Goal: Task Accomplishment & Management: Manage account settings

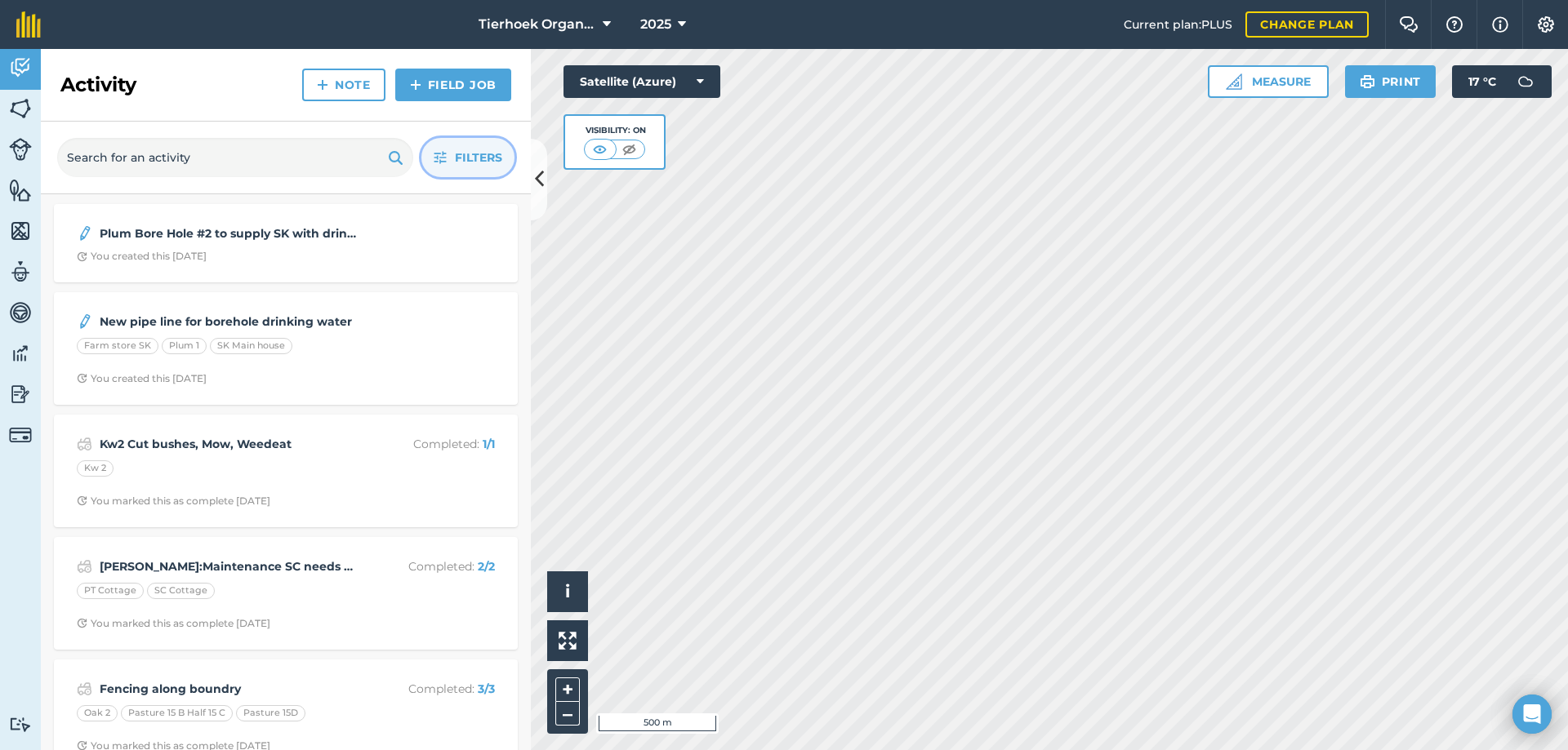
click at [469, 156] on span "Filters" at bounding box center [478, 157] width 48 height 18
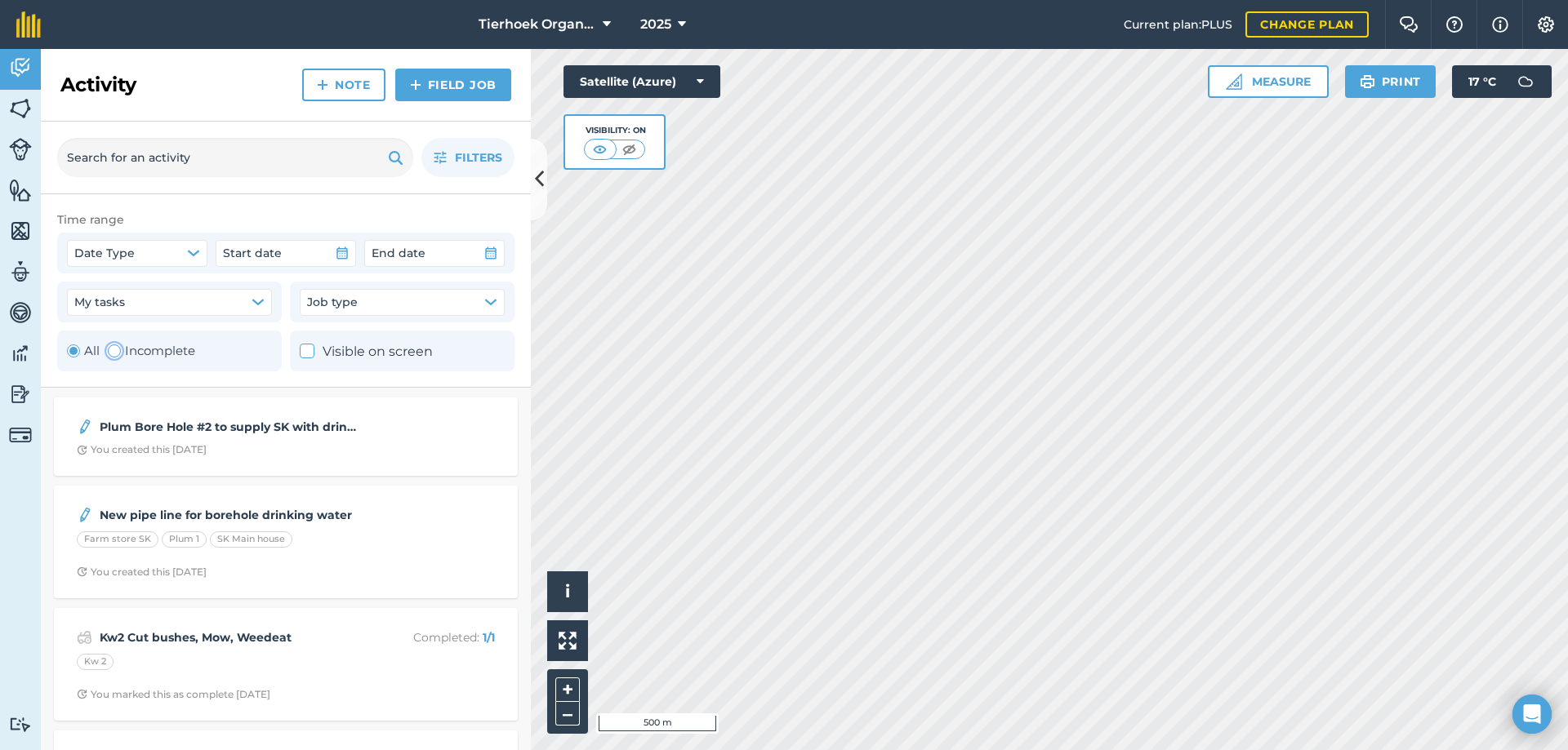
click at [141, 349] on label "Incomplete" at bounding box center [152, 351] width 88 height 20
radio input "false"
radio input "true"
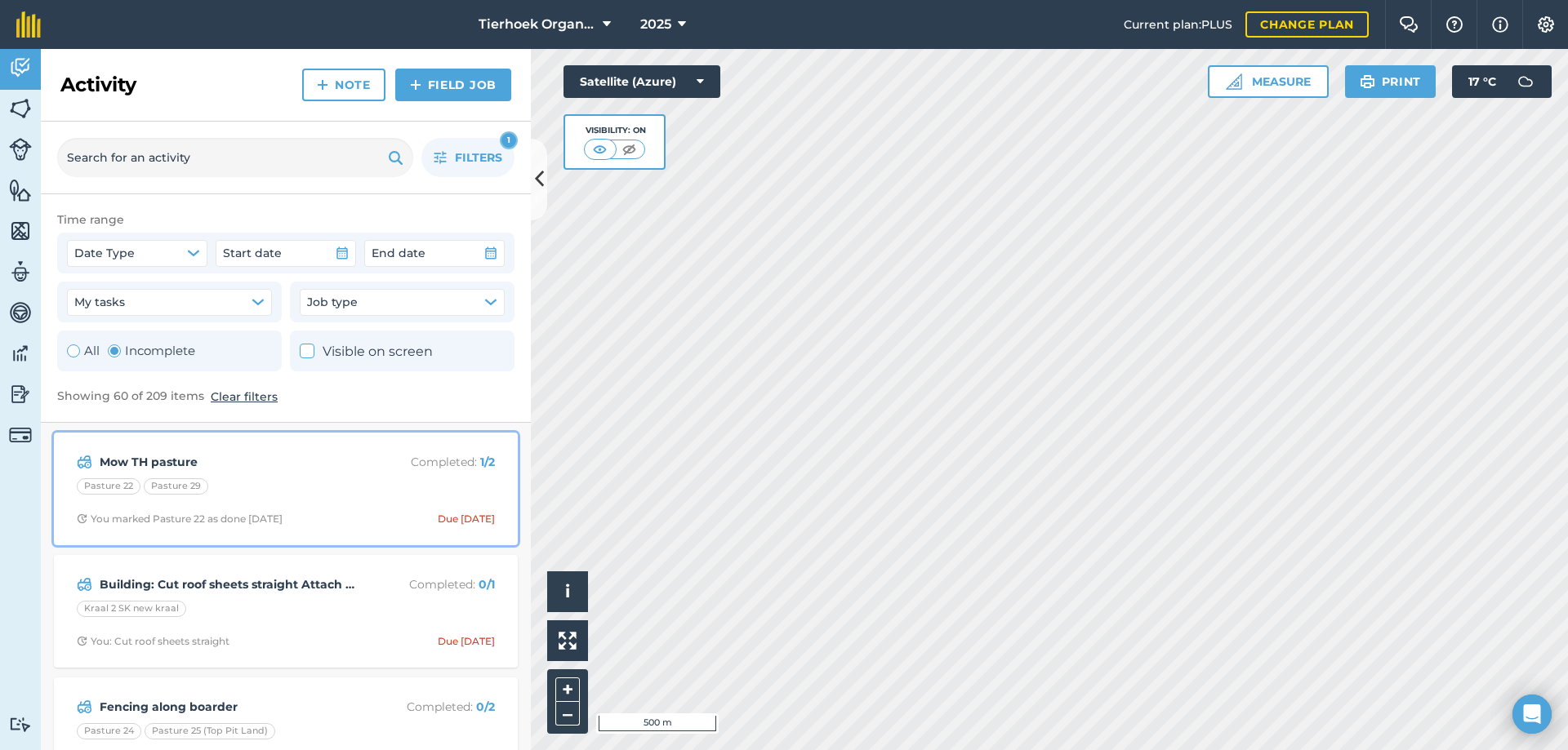
click at [285, 483] on div "Pasture 22 Pasture 29" at bounding box center [286, 489] width 418 height 21
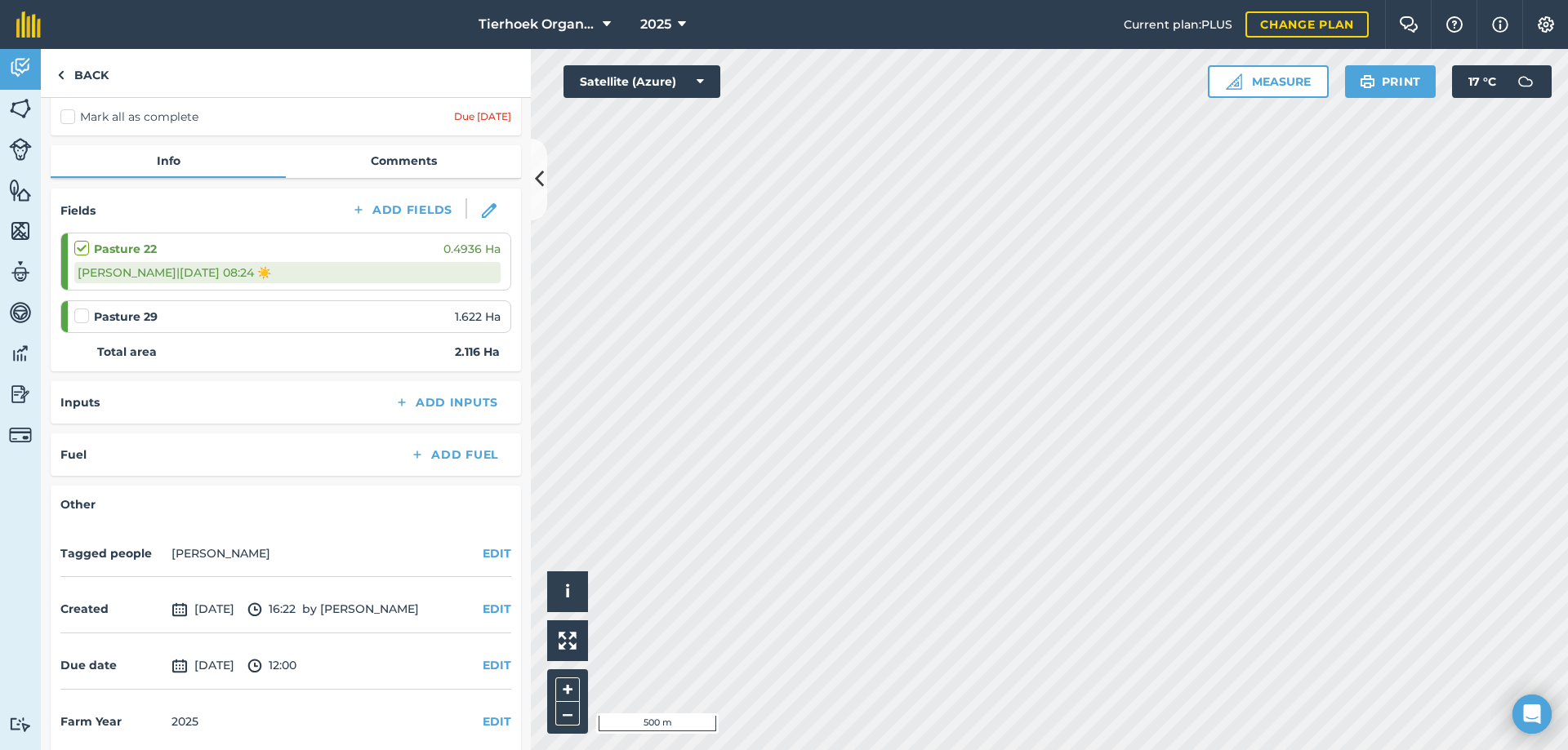
scroll to position [141, 0]
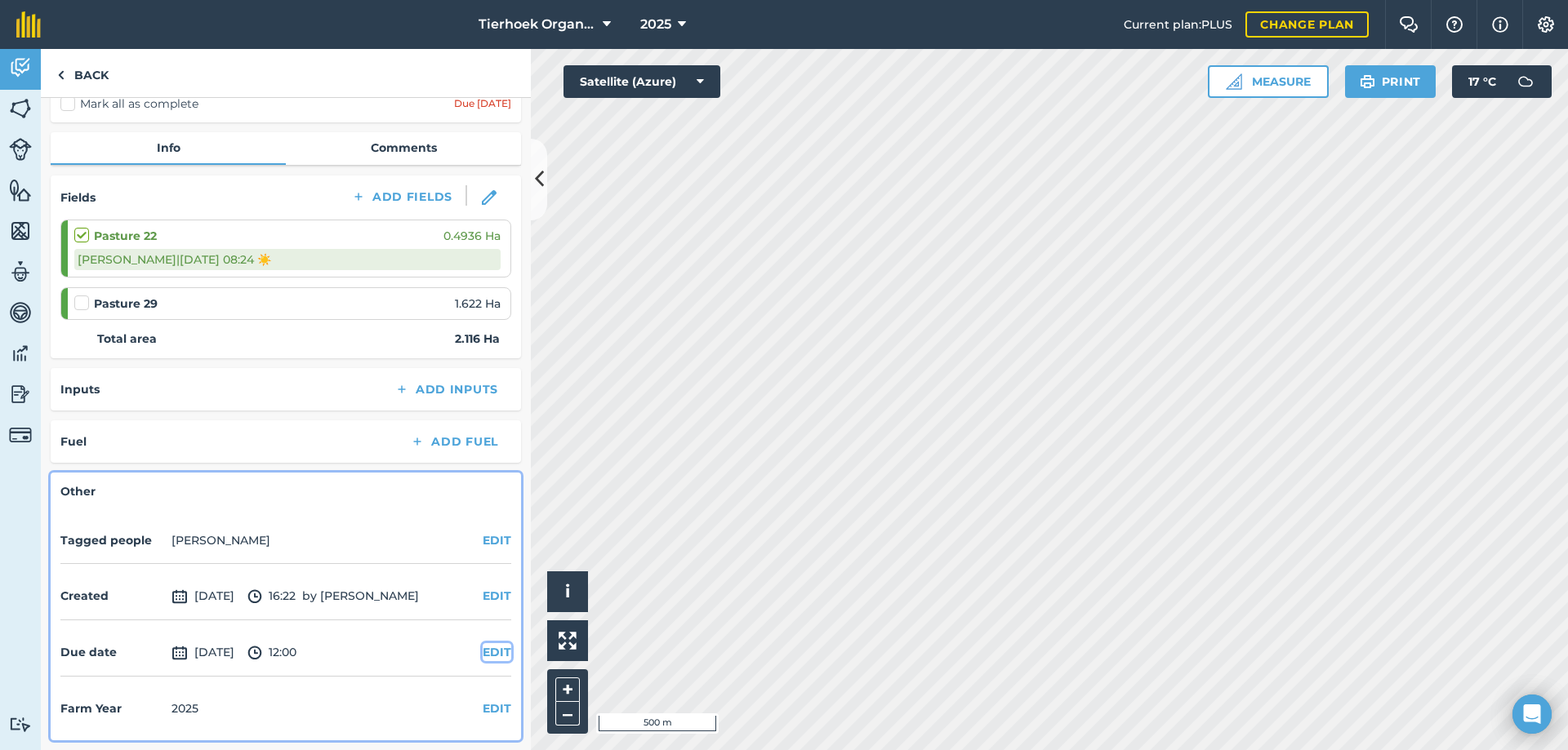
click at [488, 650] on button "EDIT" at bounding box center [497, 652] width 29 height 18
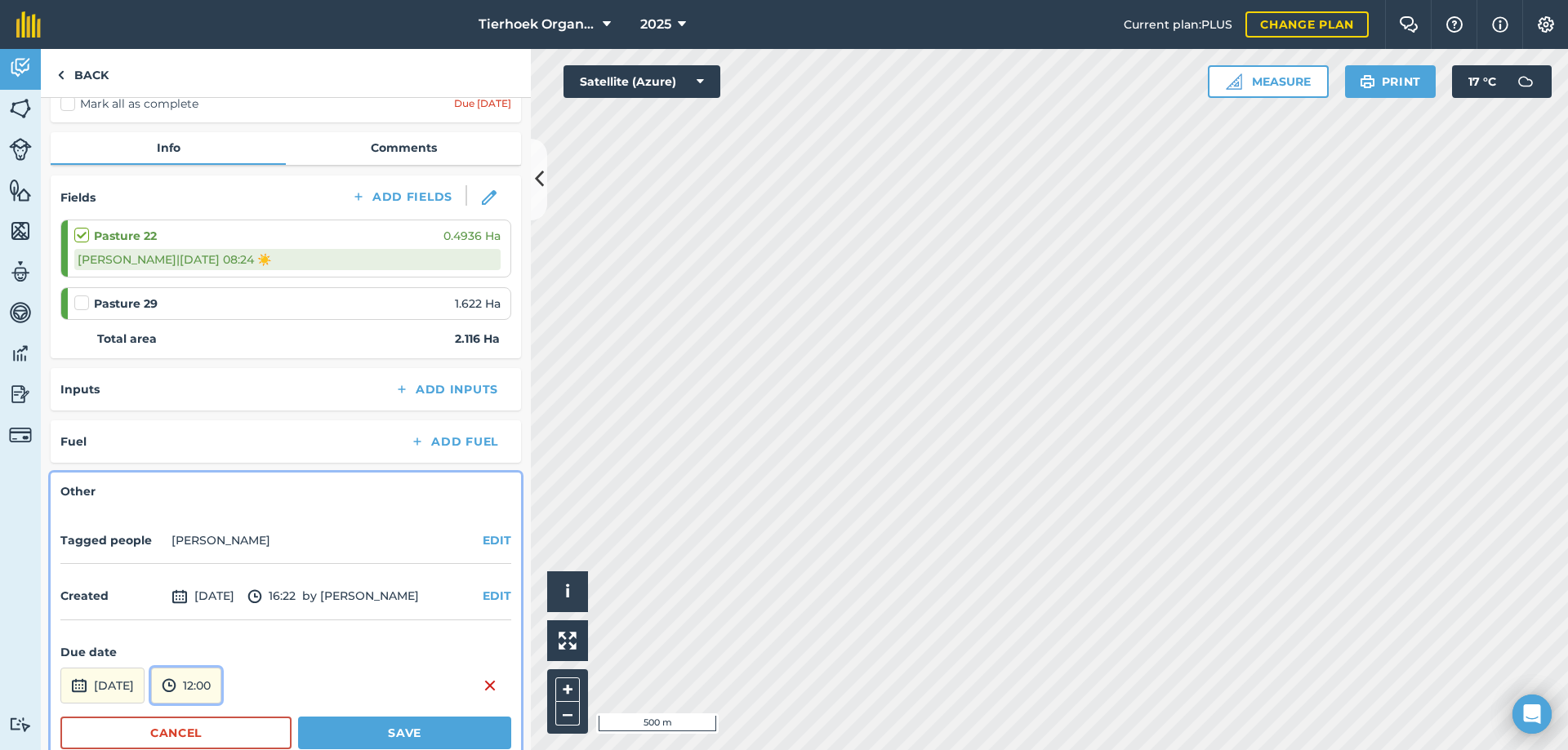
click at [179, 683] on div "[DATE] 12:00" at bounding box center [286, 686] width 451 height 36
click at [145, 684] on button "[DATE]" at bounding box center [103, 686] width 84 height 36
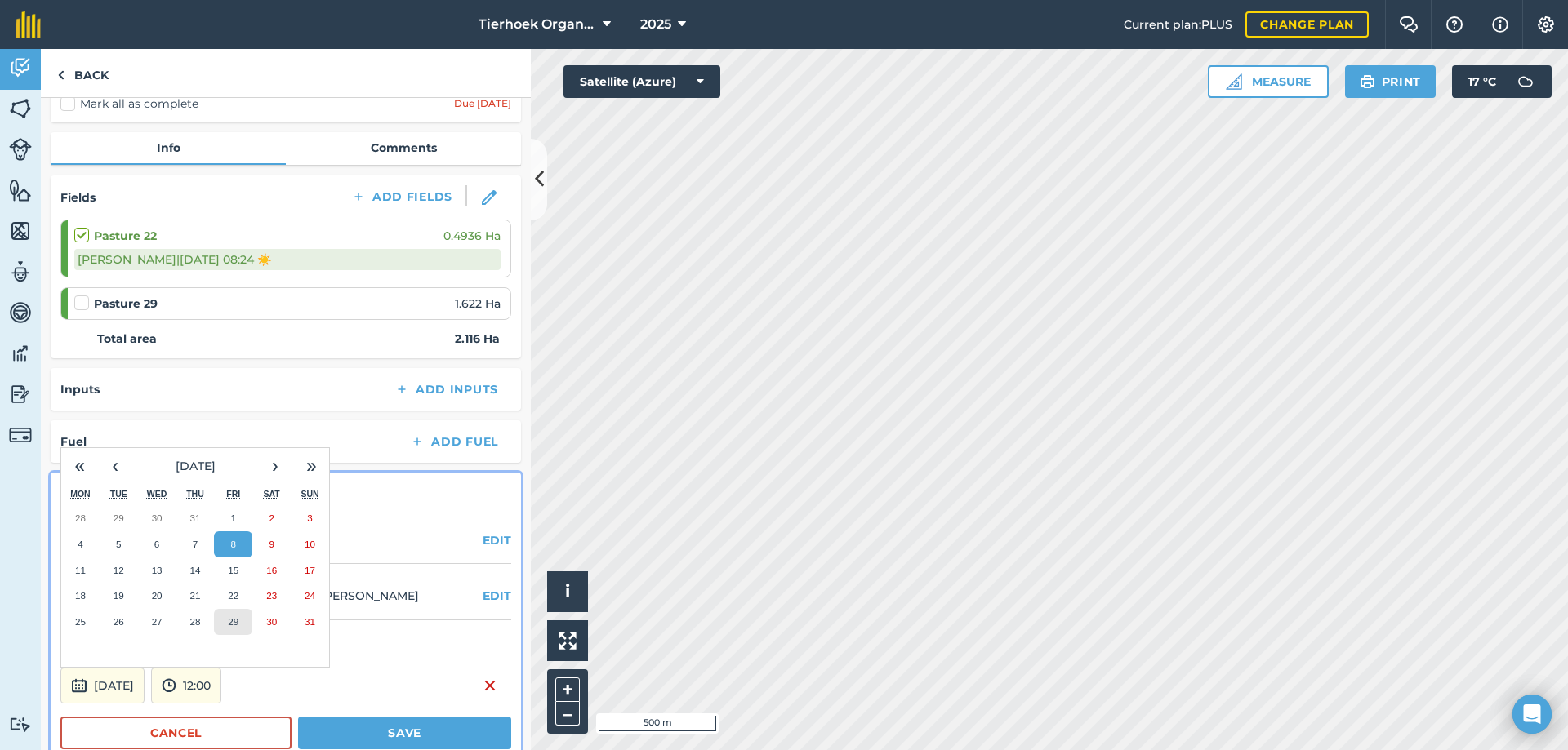
click at [232, 622] on abbr "29" at bounding box center [232, 621] width 10 height 10
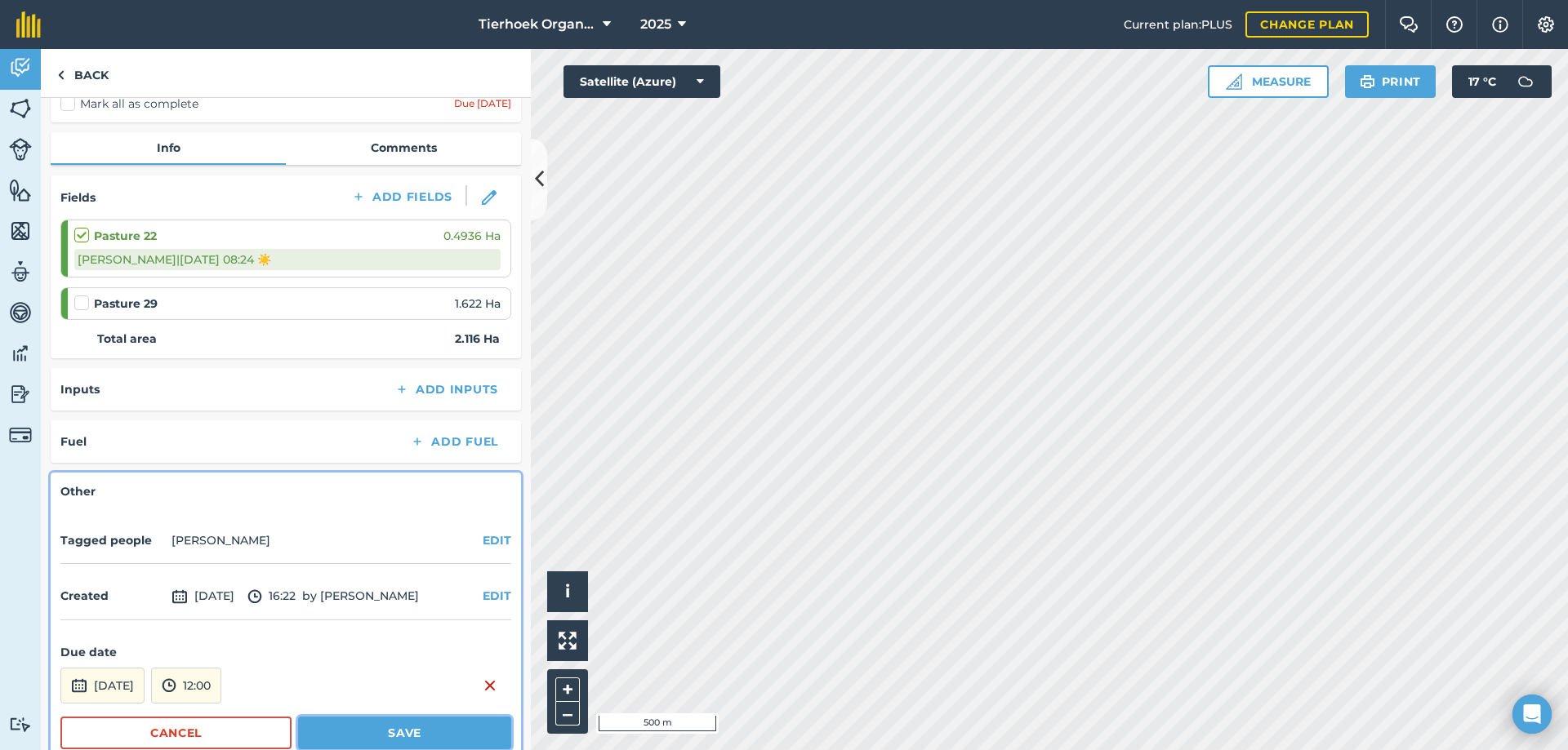
click at [357, 736] on button "Save" at bounding box center [404, 732] width 213 height 33
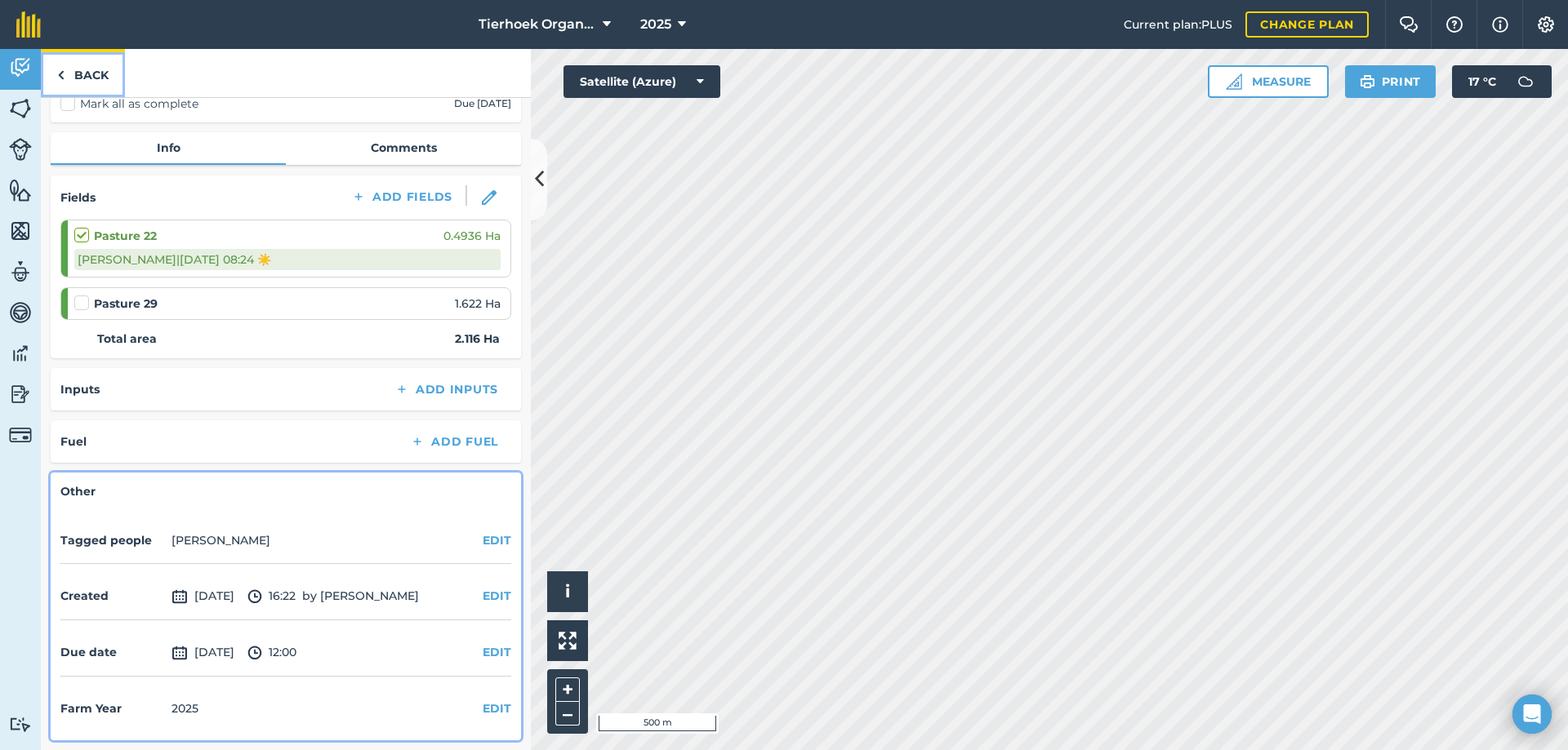
click at [89, 78] on link "Back" at bounding box center [83, 74] width 84 height 49
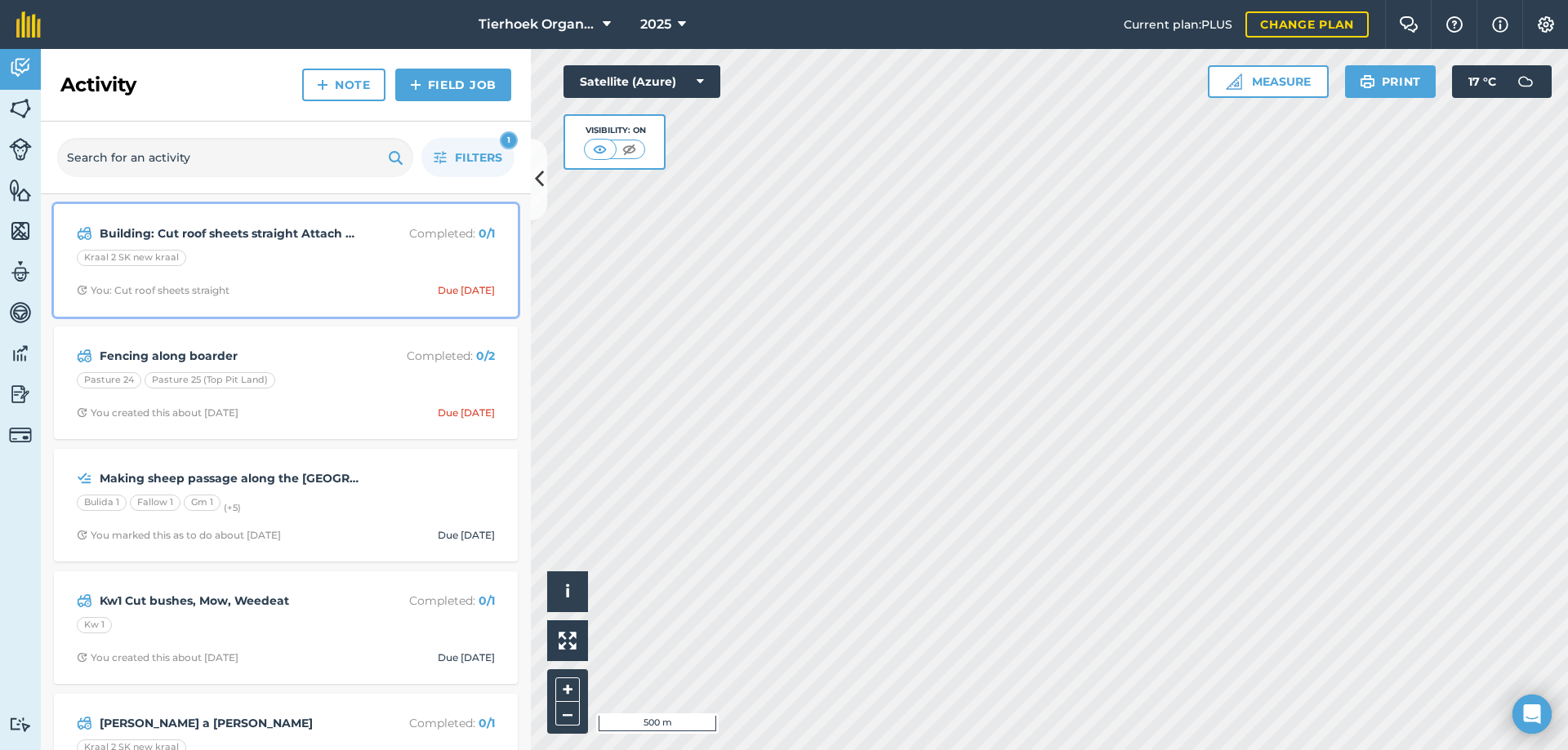
click at [289, 271] on div "Building: Cut roof sheets straight Attach angle steel to the back of the roof P…" at bounding box center [286, 260] width 444 height 93
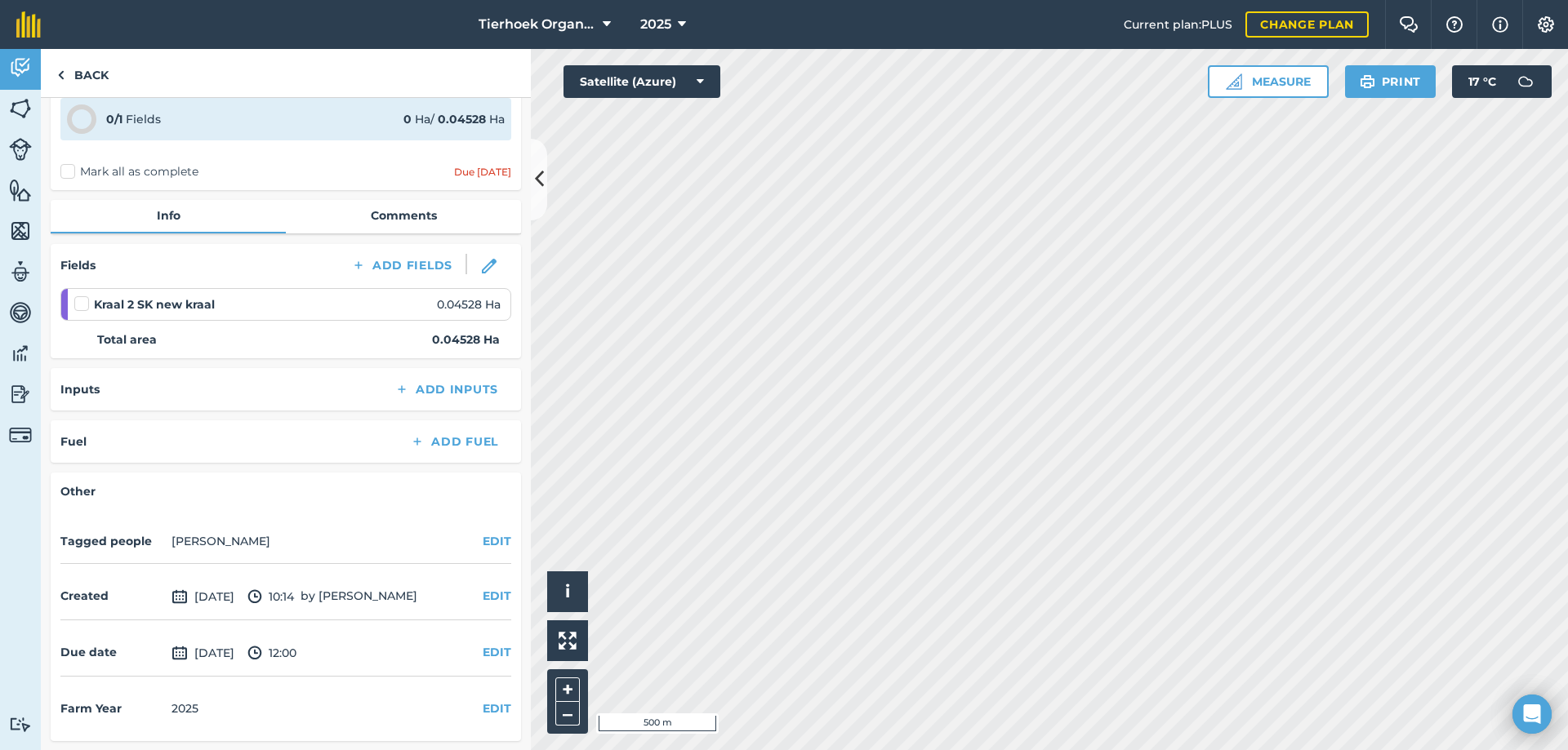
scroll to position [104, 0]
click at [488, 649] on button "EDIT" at bounding box center [497, 651] width 29 height 18
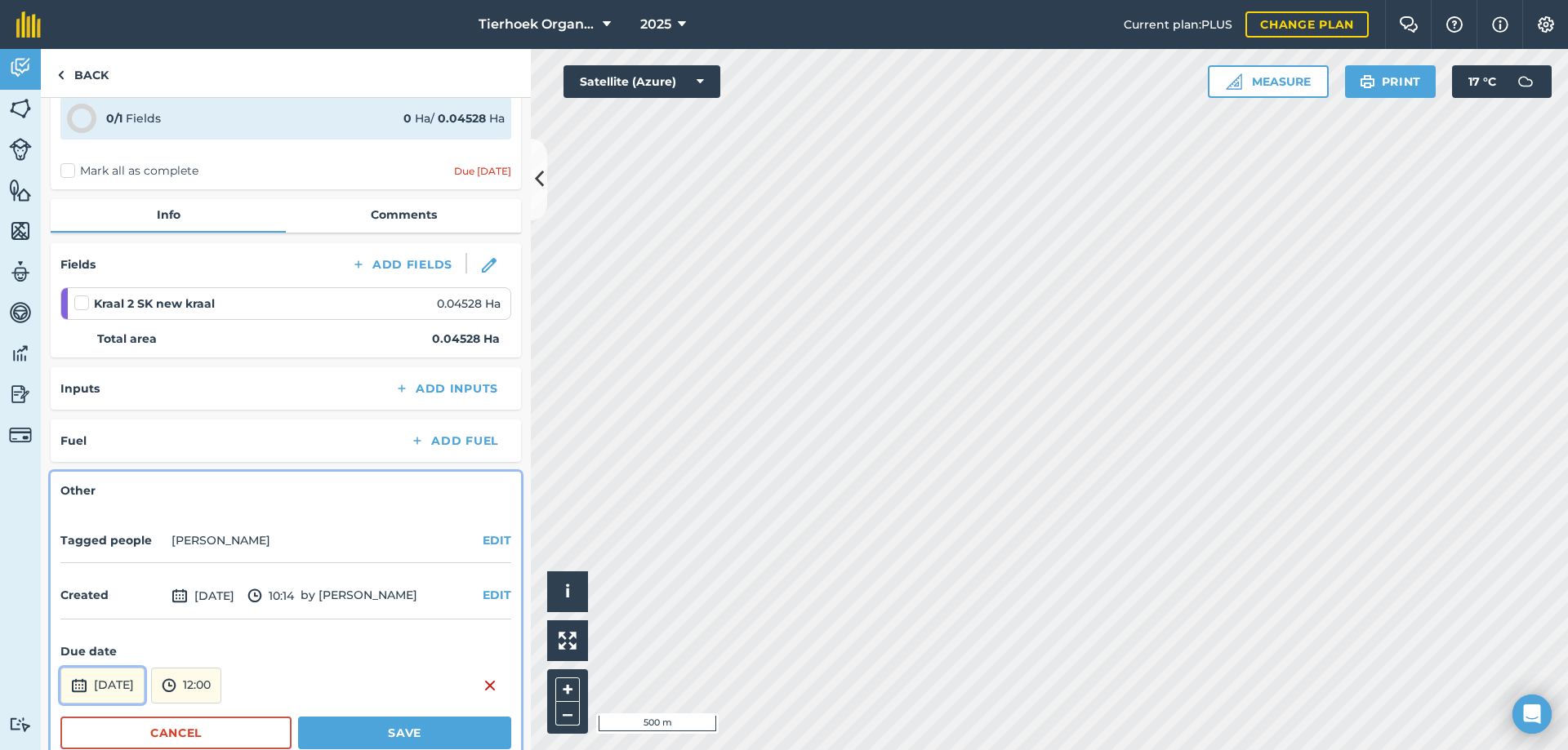
click at [145, 674] on button "[DATE]" at bounding box center [103, 686] width 84 height 36
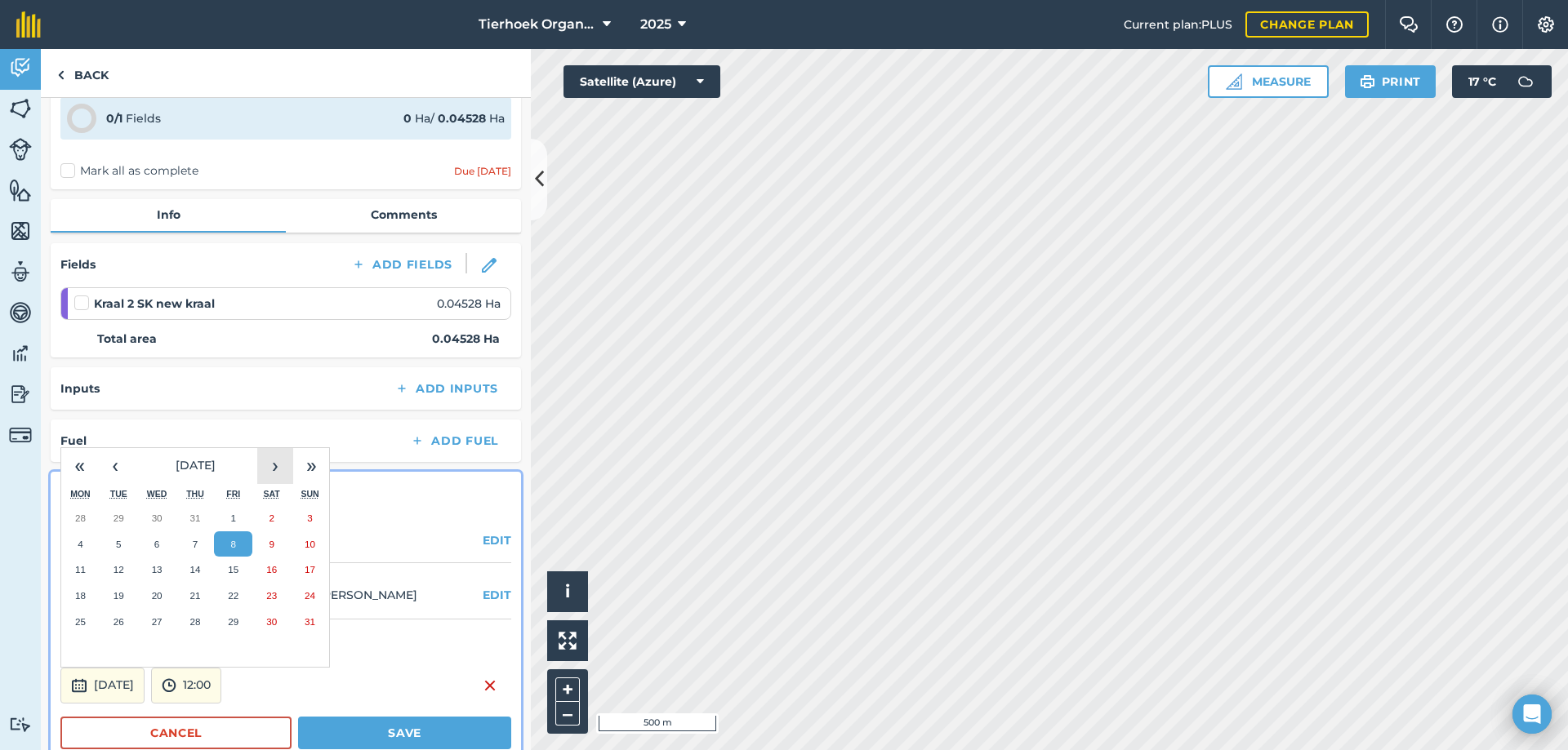
click at [277, 469] on button "›" at bounding box center [275, 465] width 36 height 36
click at [239, 596] on abbr "24" at bounding box center [232, 595] width 10 height 10
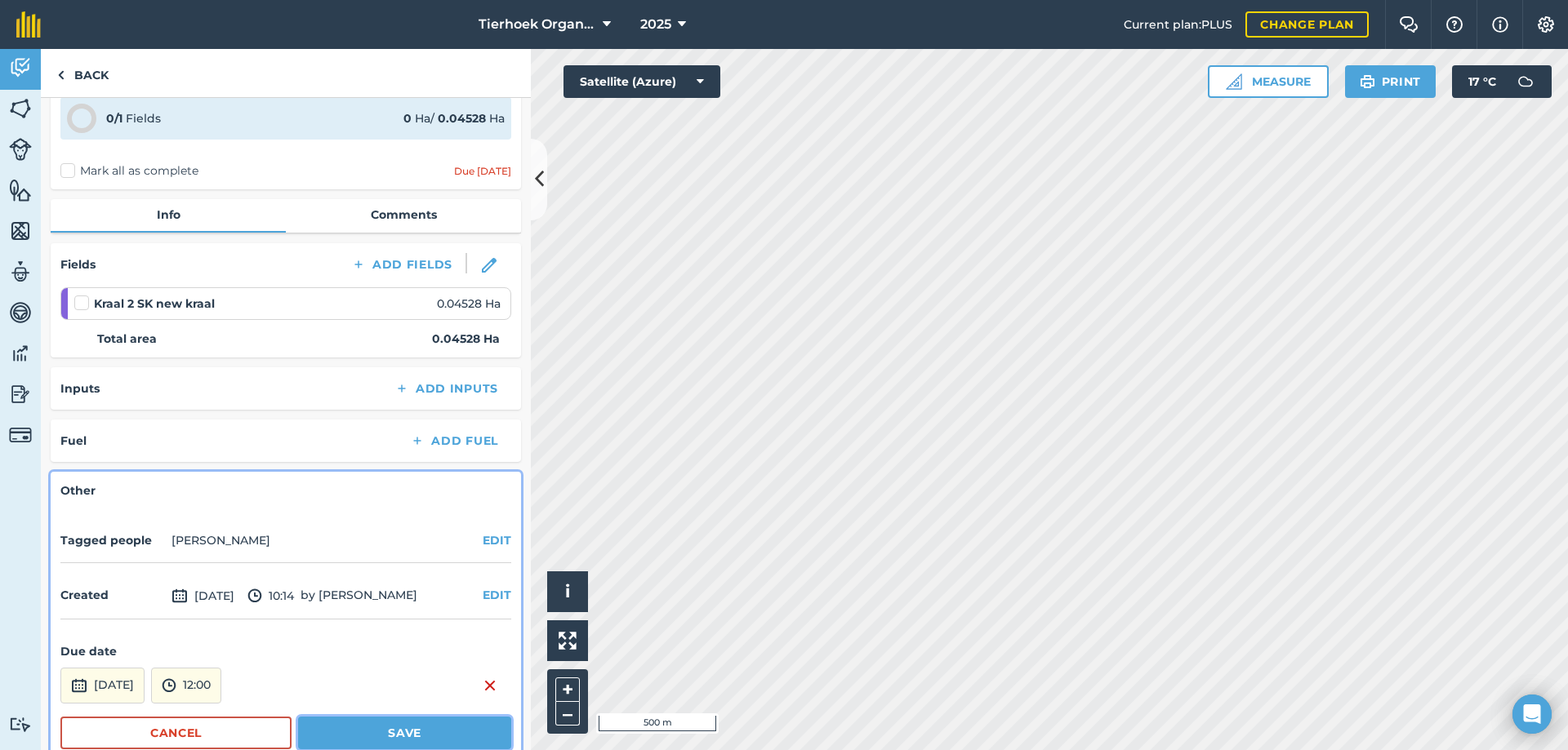
click at [334, 730] on button "Save" at bounding box center [404, 732] width 213 height 33
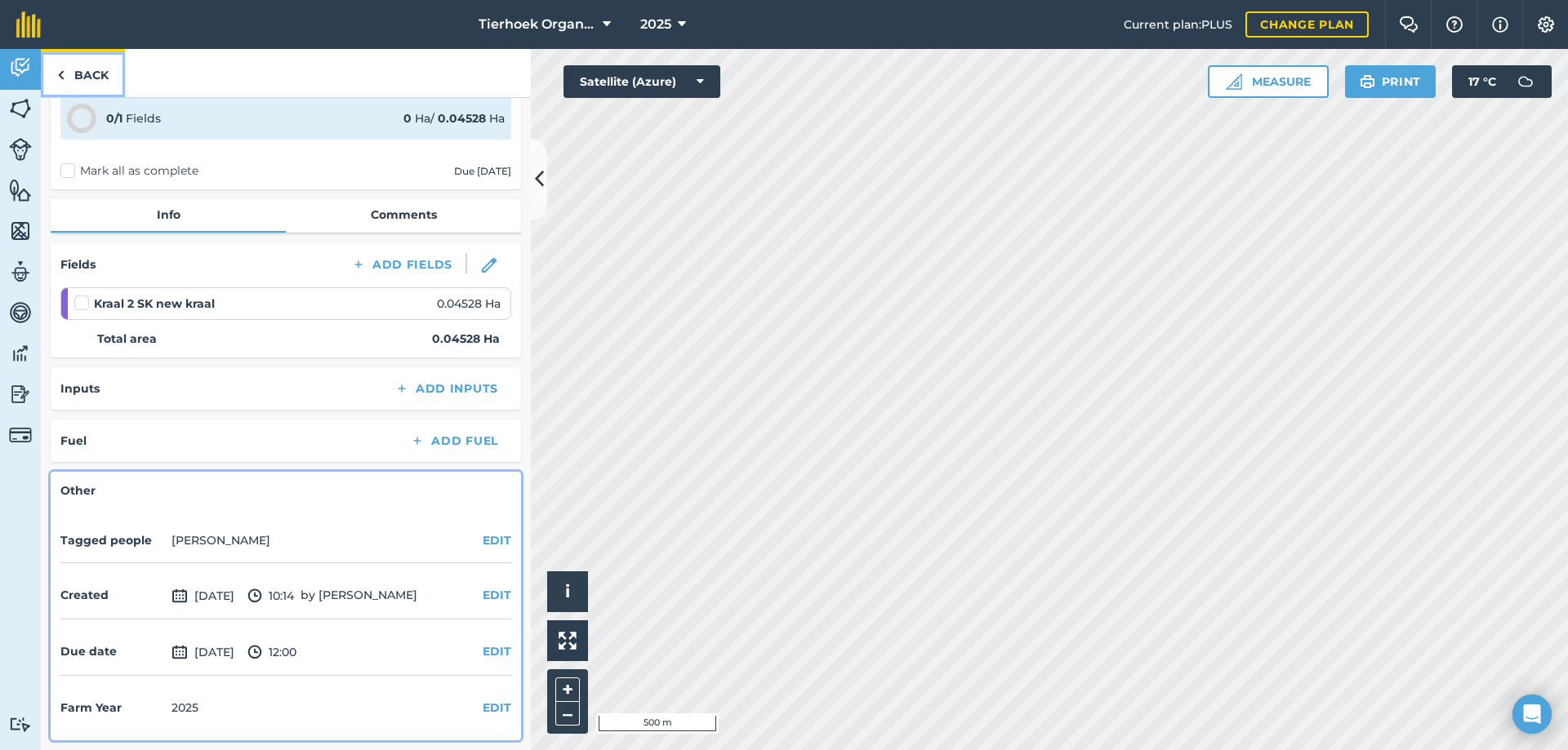
click at [91, 78] on link "Back" at bounding box center [83, 74] width 84 height 49
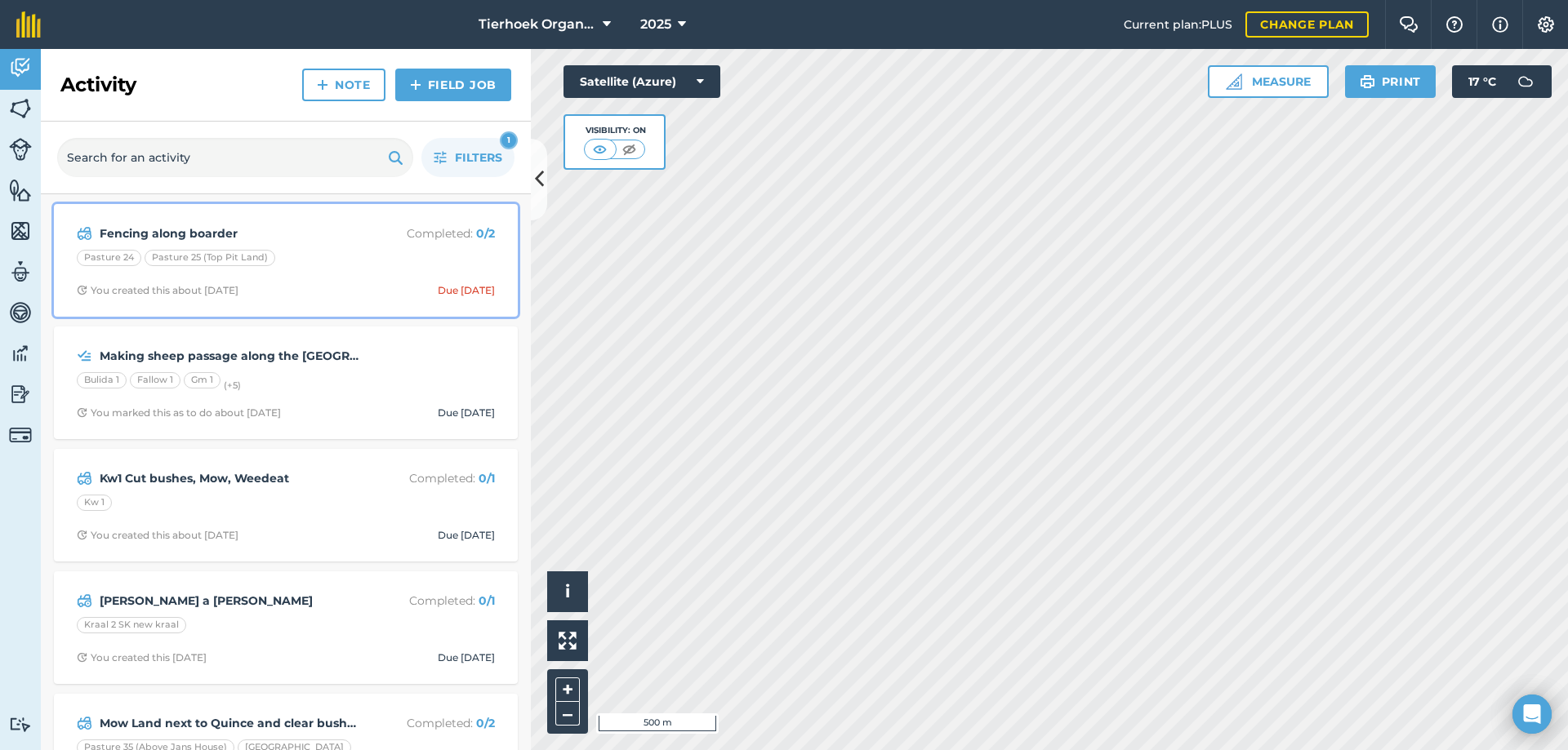
click at [352, 261] on div "Pasture 24 Pasture 25 (Top Pit Land)" at bounding box center [286, 260] width 418 height 21
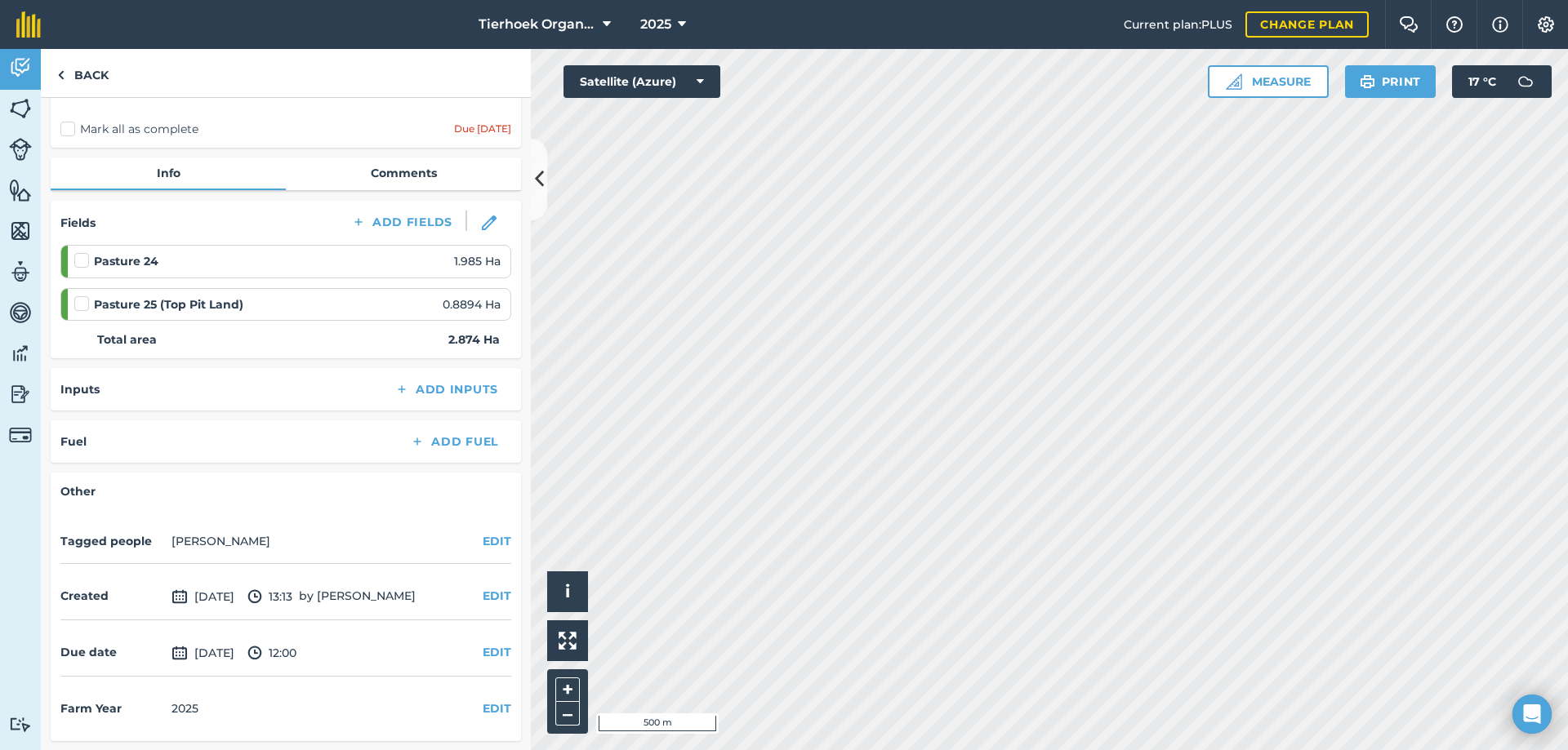
scroll to position [116, 0]
click at [483, 651] on button "EDIT" at bounding box center [497, 651] width 29 height 18
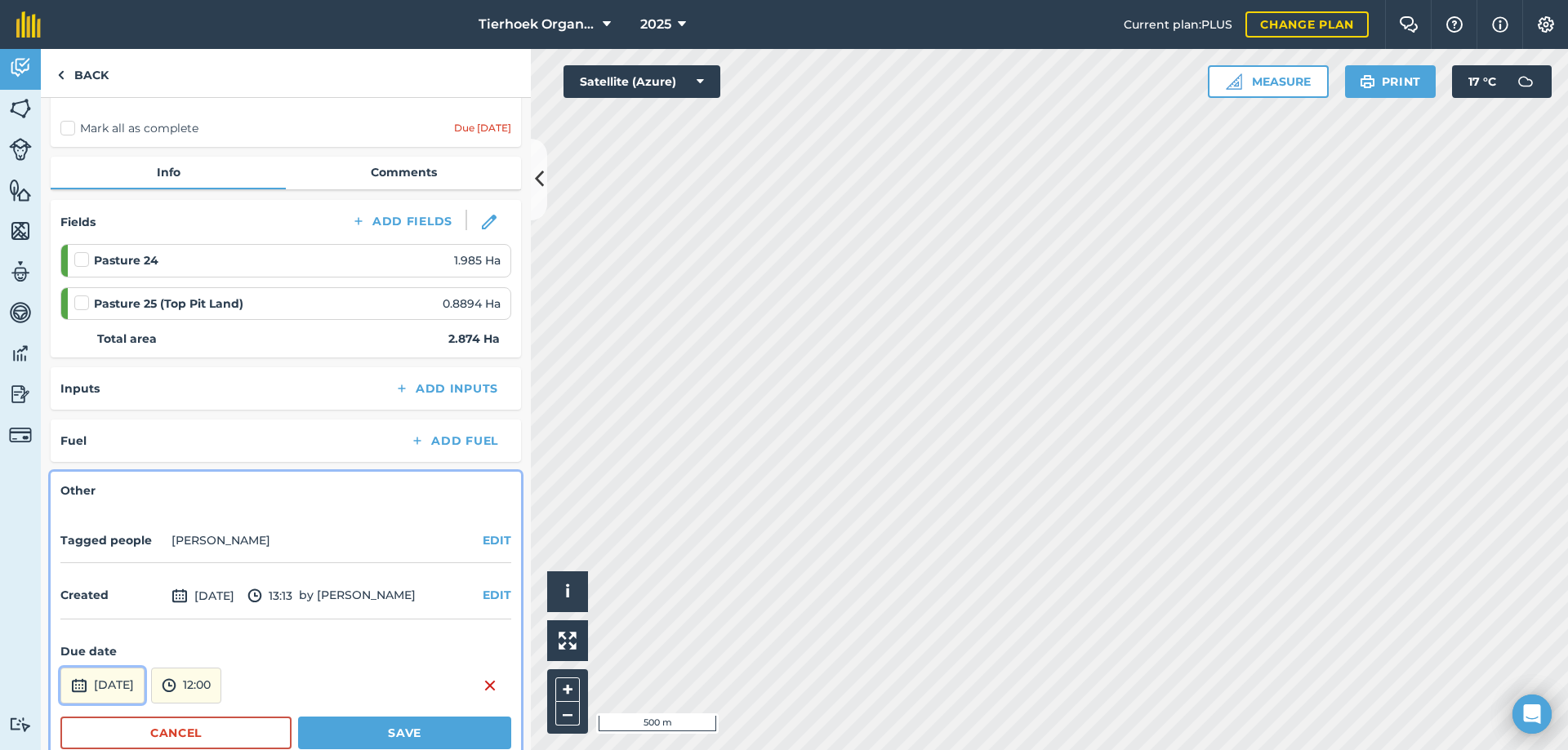
click at [141, 686] on button "[DATE]" at bounding box center [103, 686] width 84 height 36
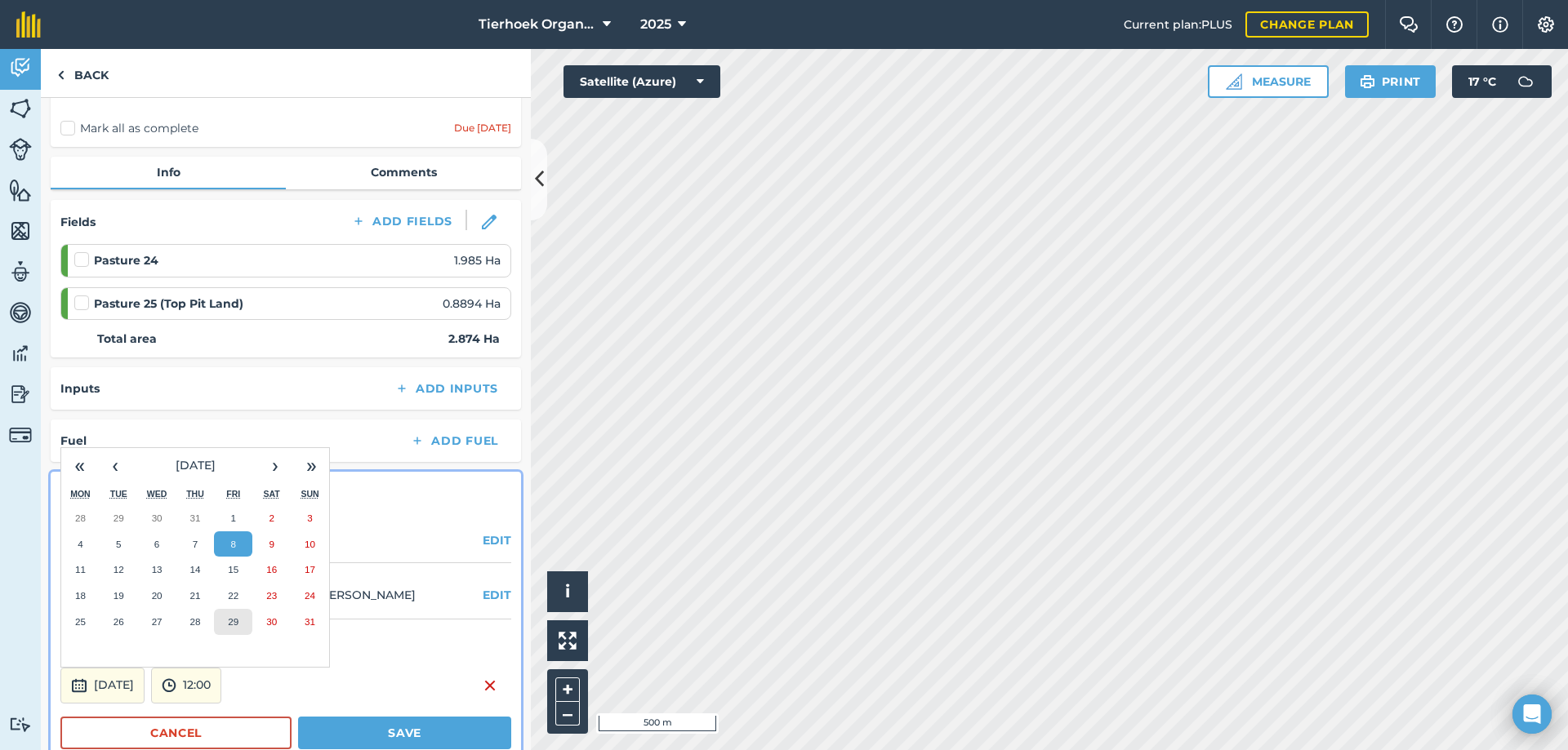
drag, startPoint x: 229, startPoint y: 624, endPoint x: 235, endPoint y: 636, distance: 13.4
click at [230, 624] on abbr "29" at bounding box center [232, 621] width 10 height 10
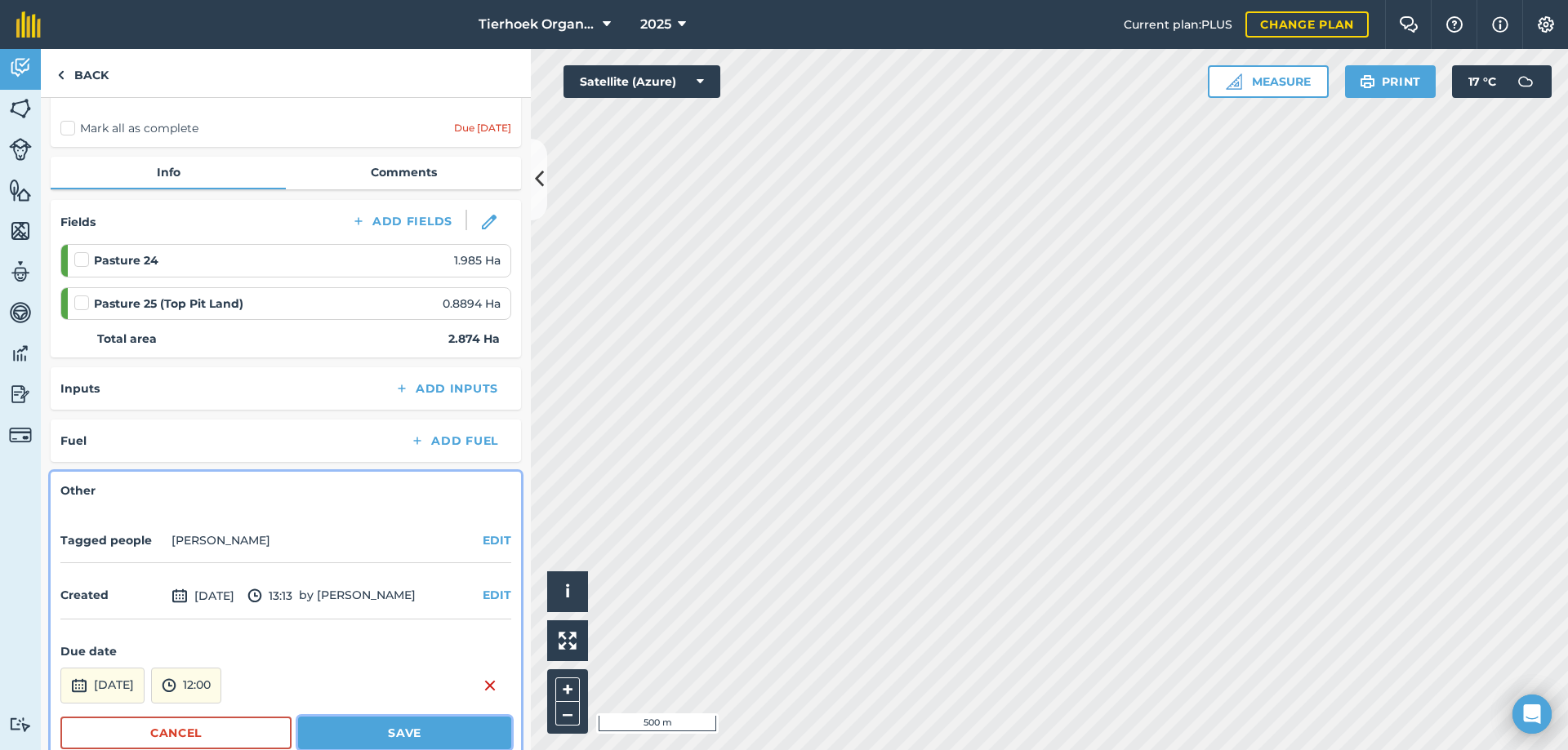
click at [333, 728] on button "Save" at bounding box center [404, 732] width 213 height 33
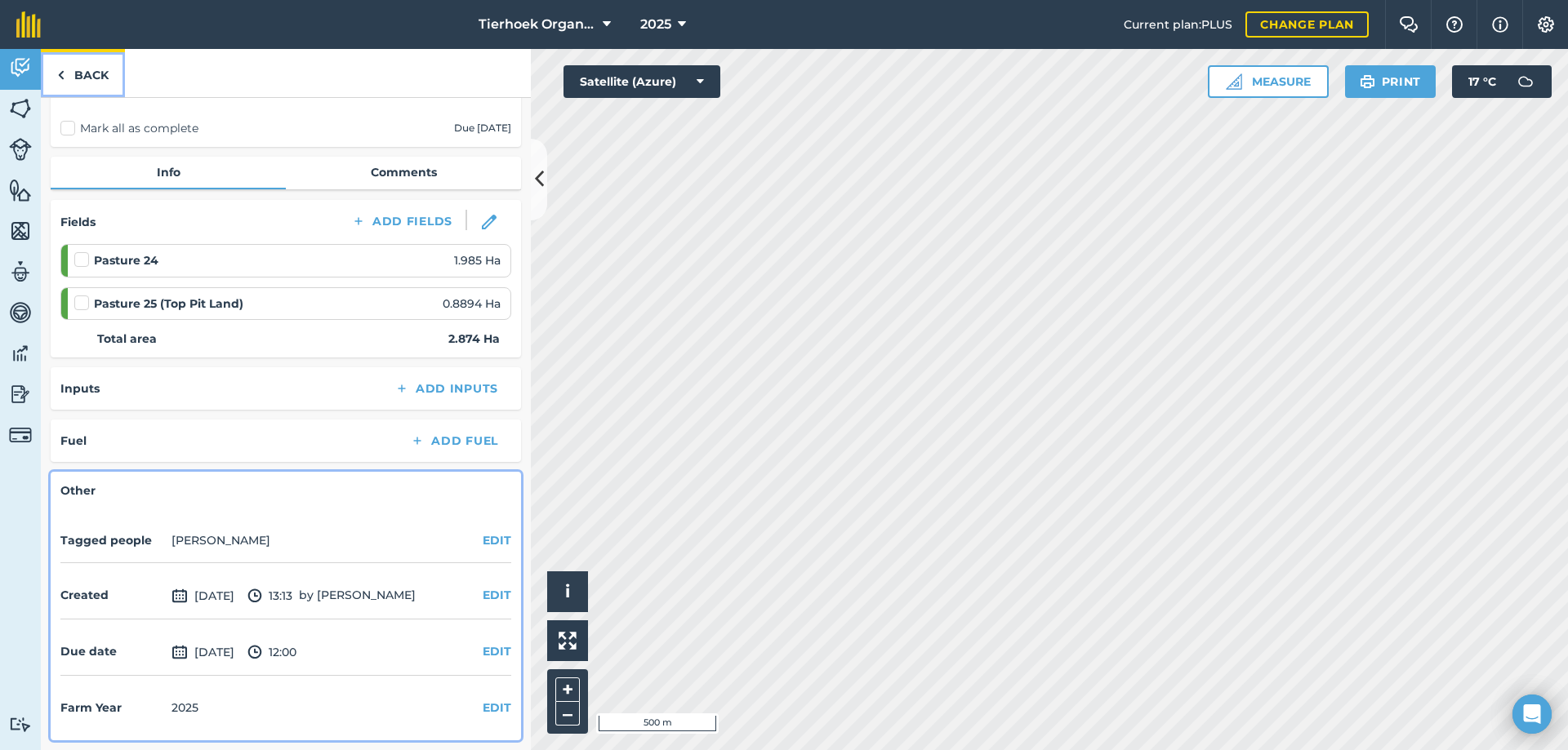
click at [87, 70] on link "Back" at bounding box center [83, 74] width 84 height 49
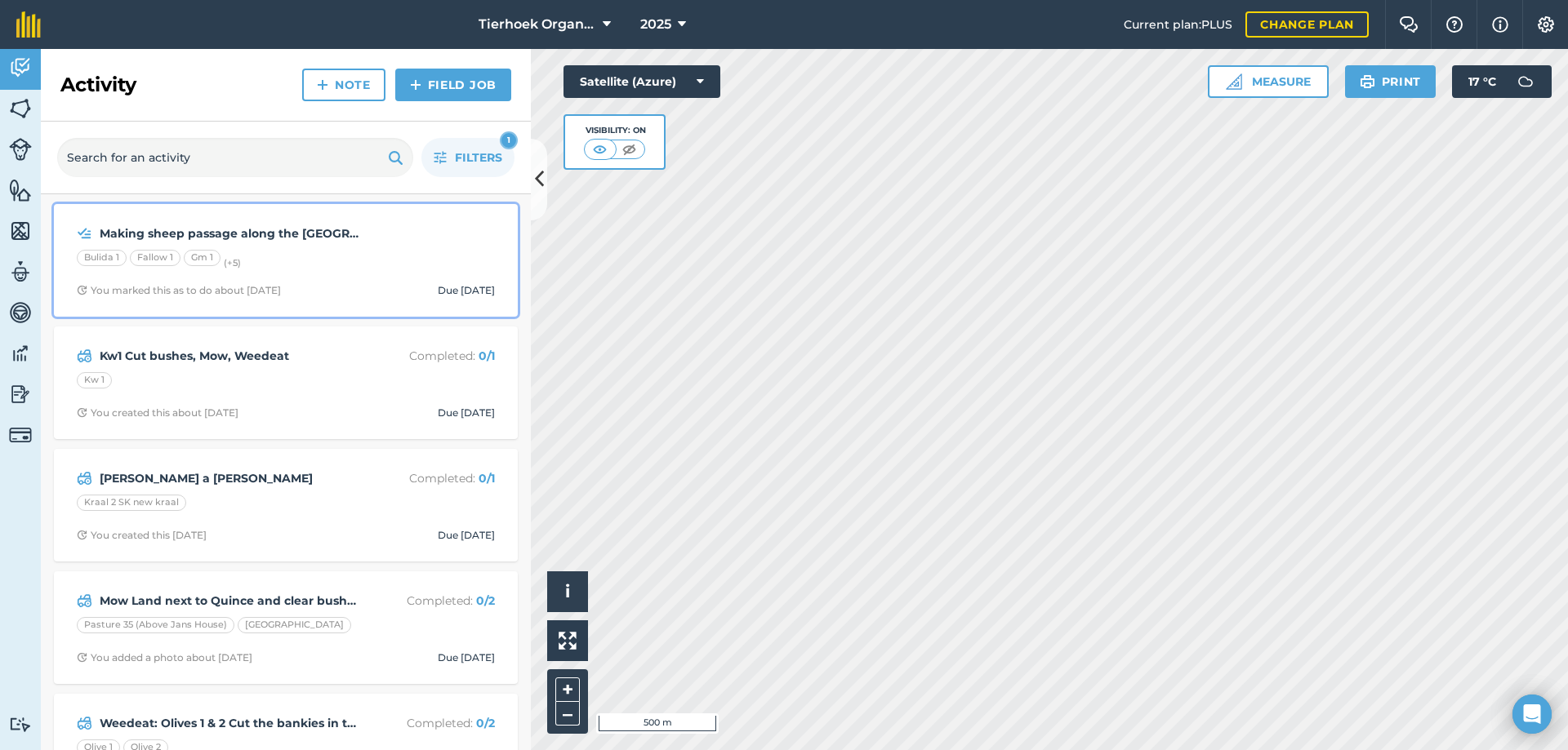
click at [355, 261] on div "Bulida 1 Fallow 1 Gm 1 (+ 5 )" at bounding box center [286, 260] width 418 height 21
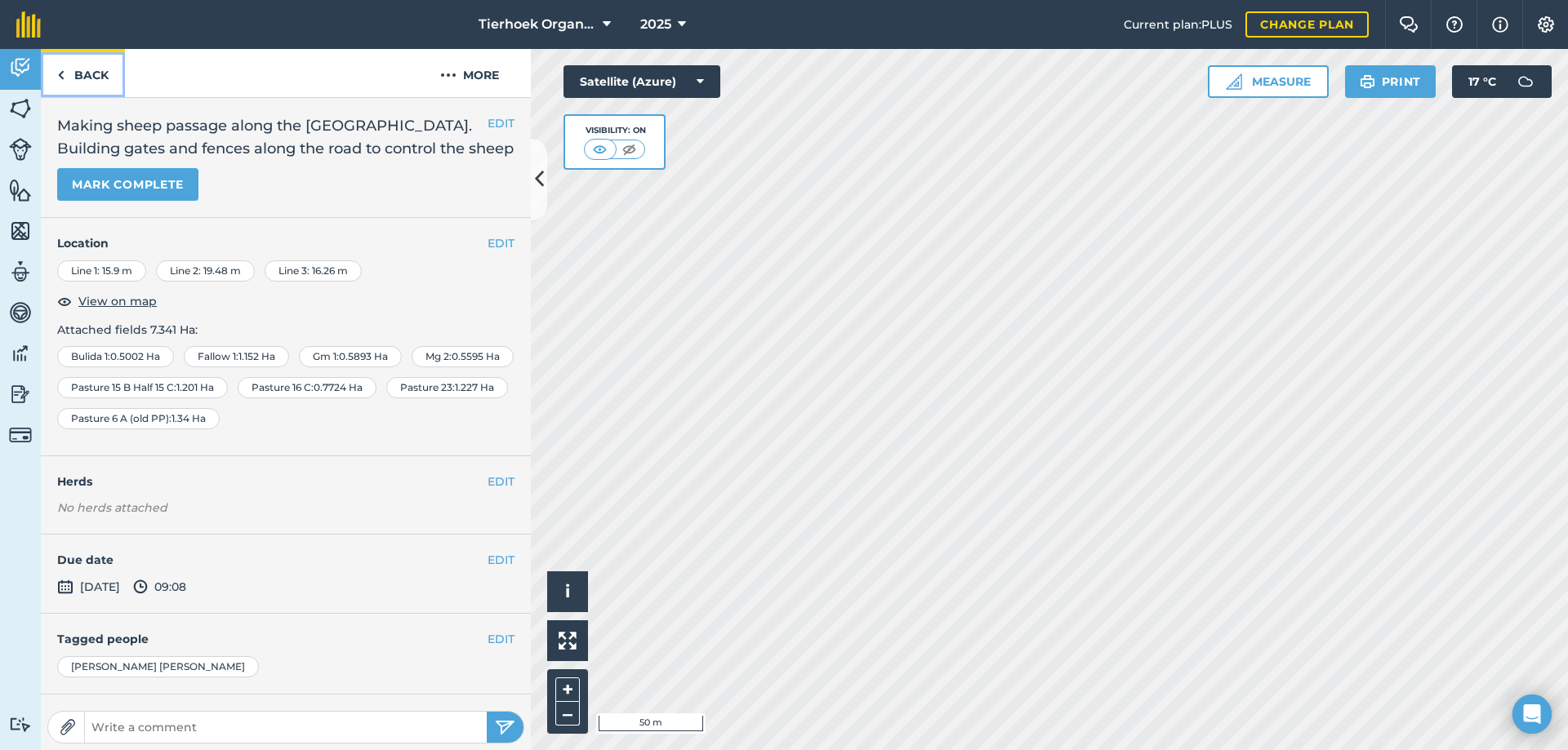
click at [86, 76] on link "Back" at bounding box center [83, 74] width 84 height 49
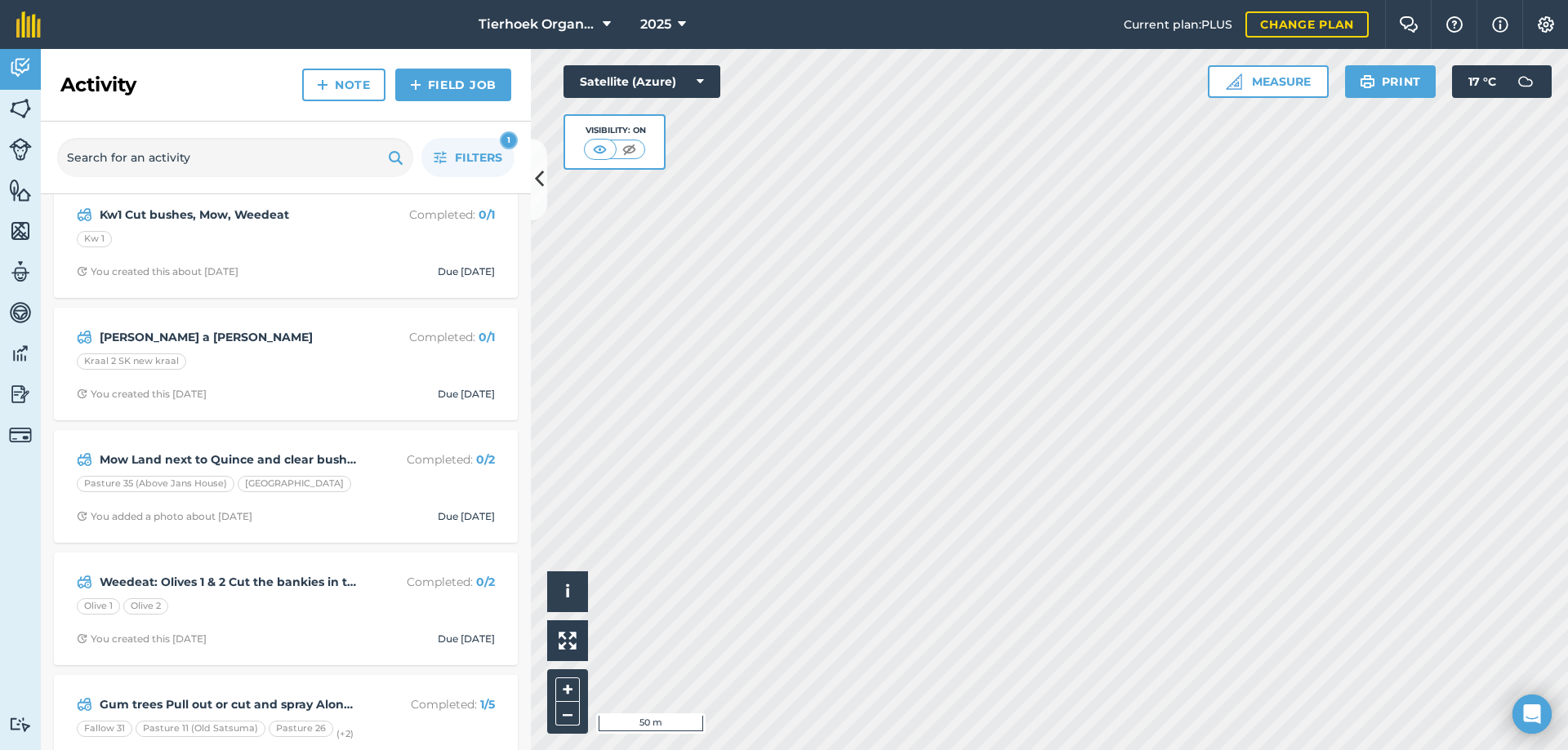
scroll to position [163, 0]
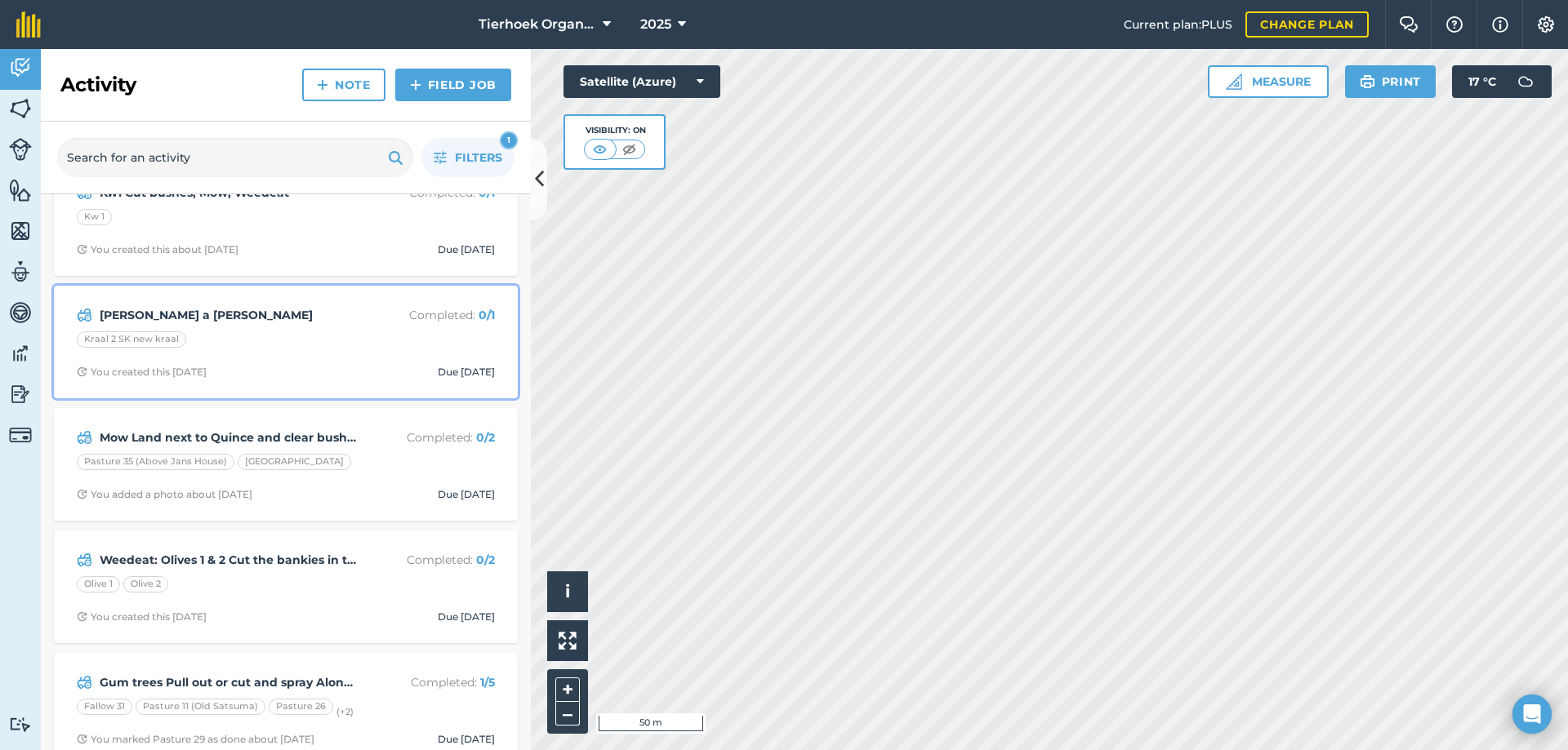
click at [324, 347] on div "Kraal 2 SK new kraal" at bounding box center [286, 341] width 418 height 21
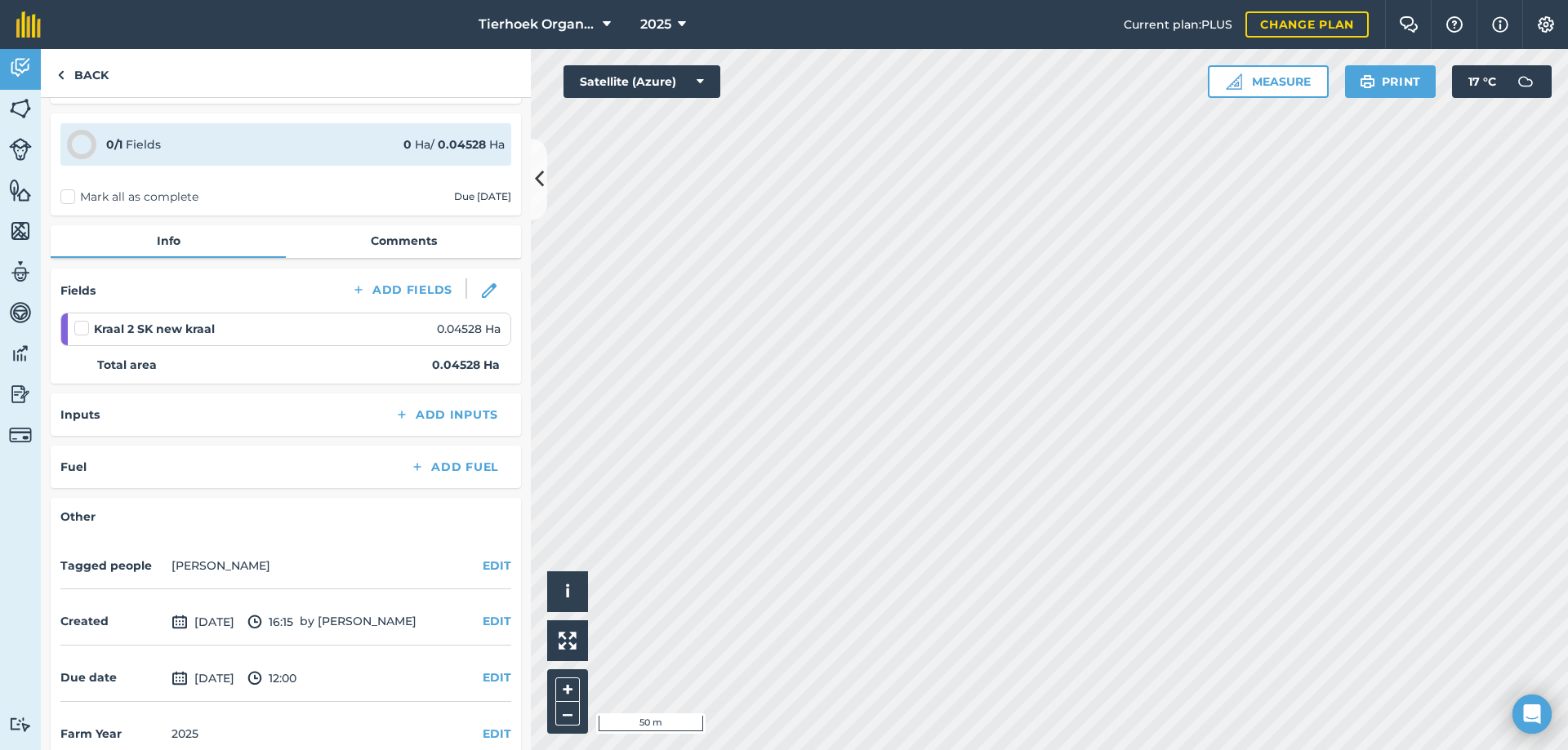
scroll to position [73, 0]
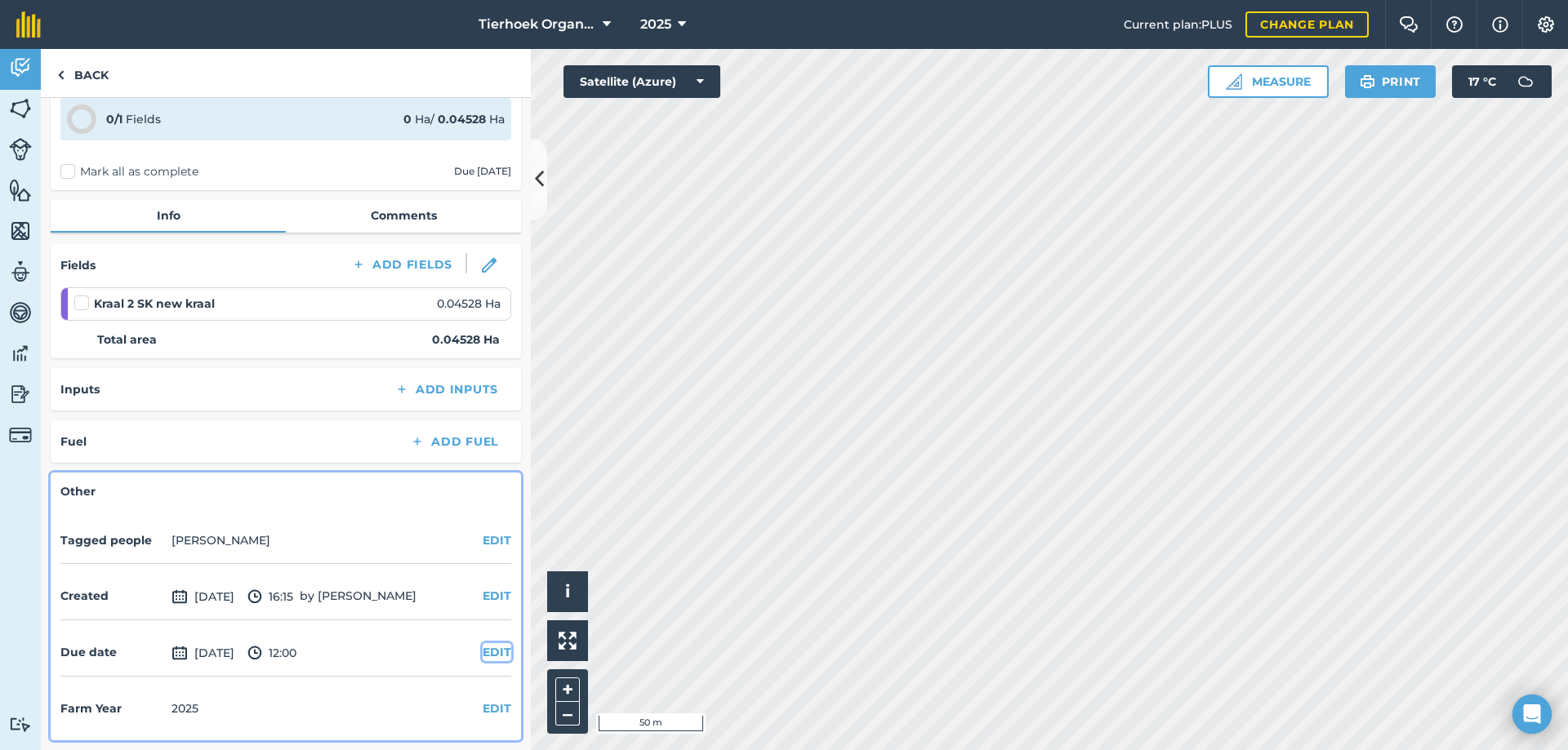
click at [483, 652] on button "EDIT" at bounding box center [497, 652] width 29 height 18
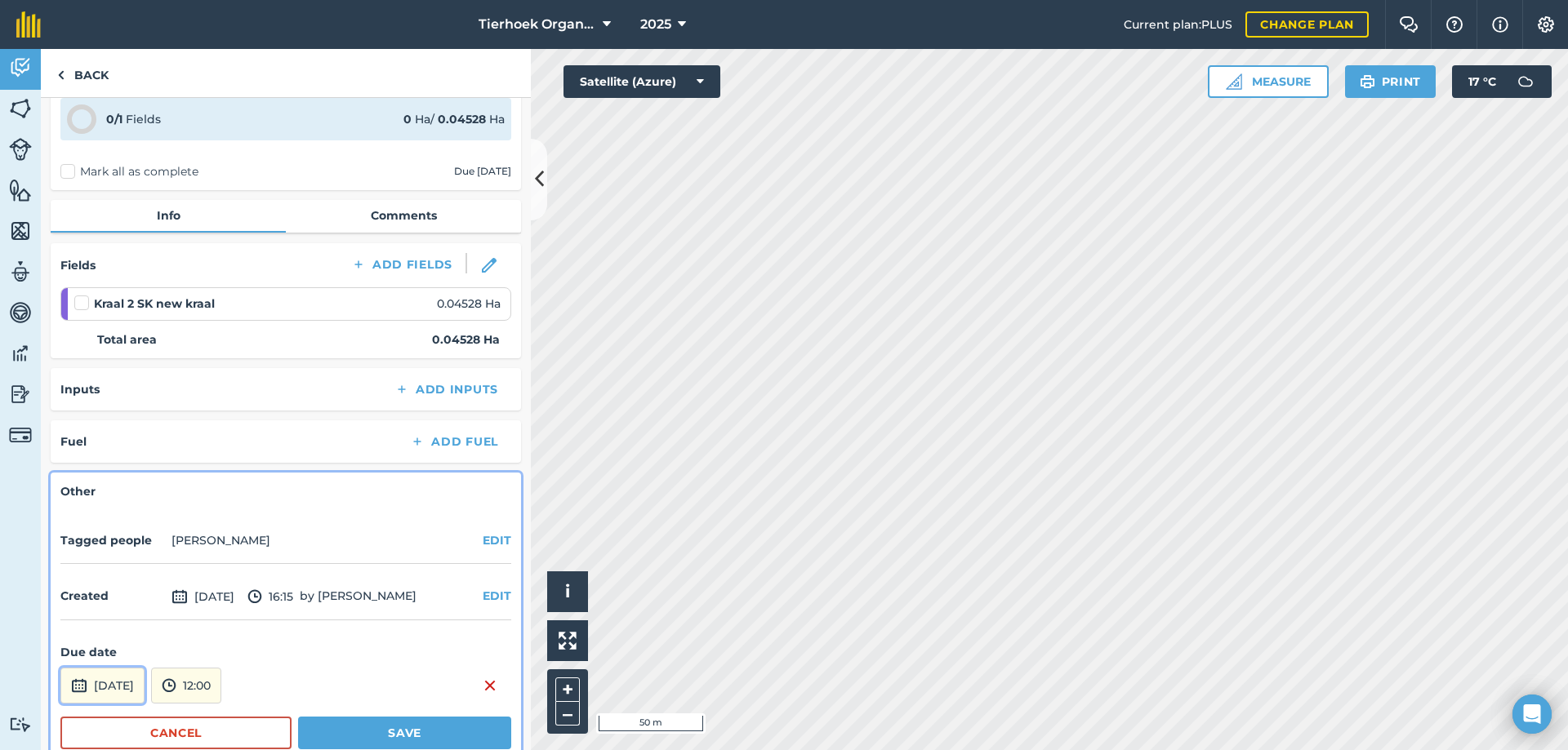
click at [145, 689] on button "[DATE]" at bounding box center [103, 686] width 84 height 36
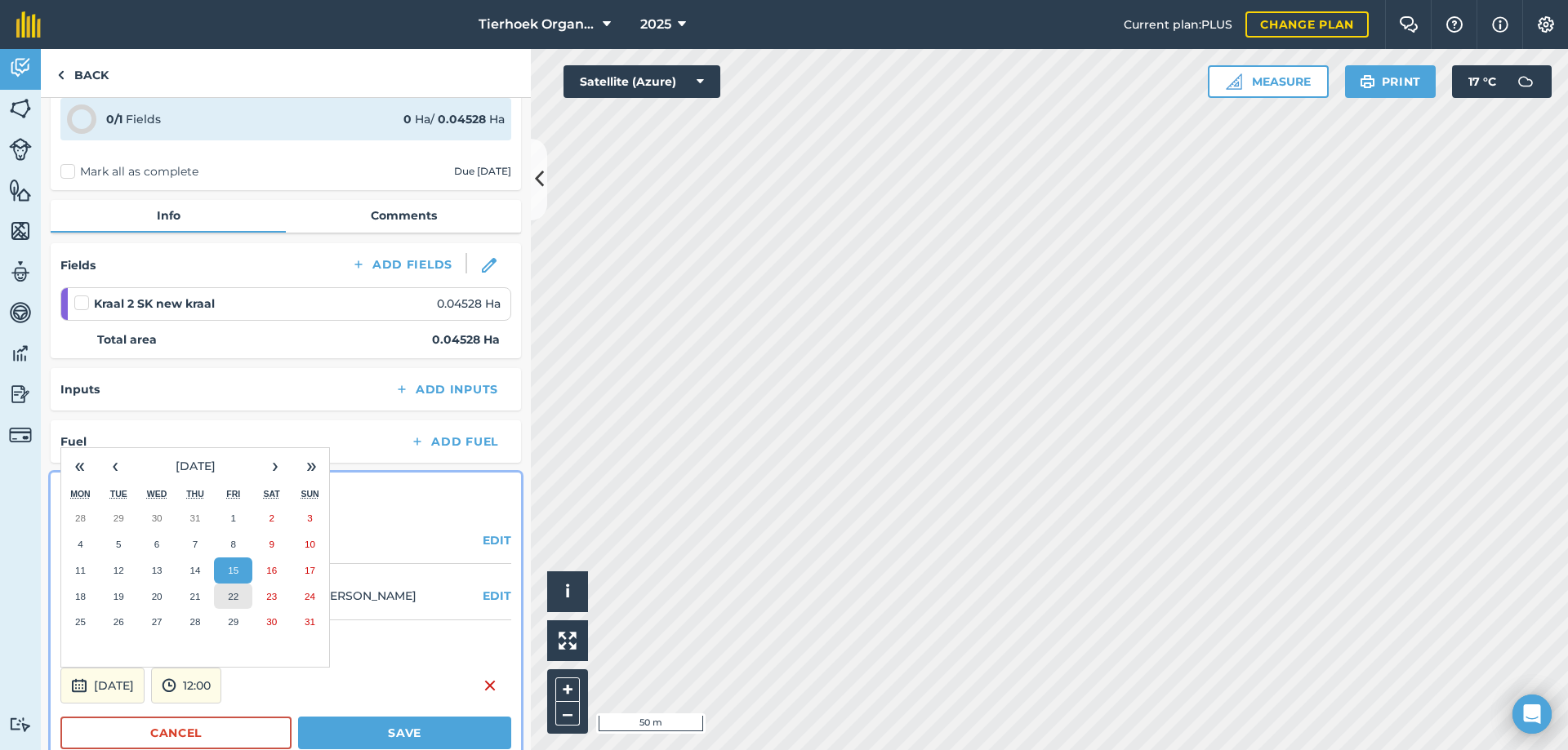
click at [231, 592] on abbr "22" at bounding box center [232, 596] width 10 height 10
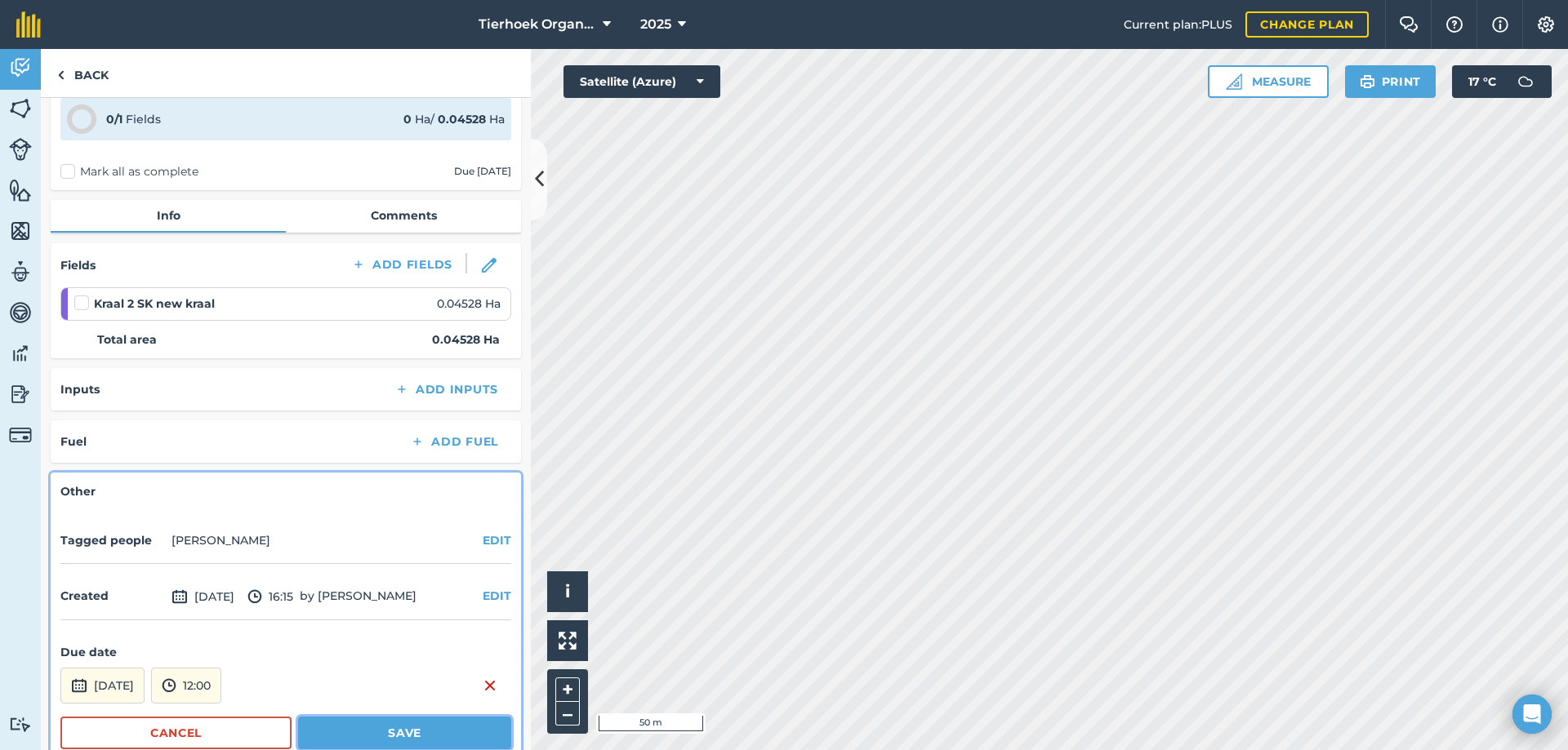
click at [346, 732] on button "Save" at bounding box center [404, 732] width 213 height 33
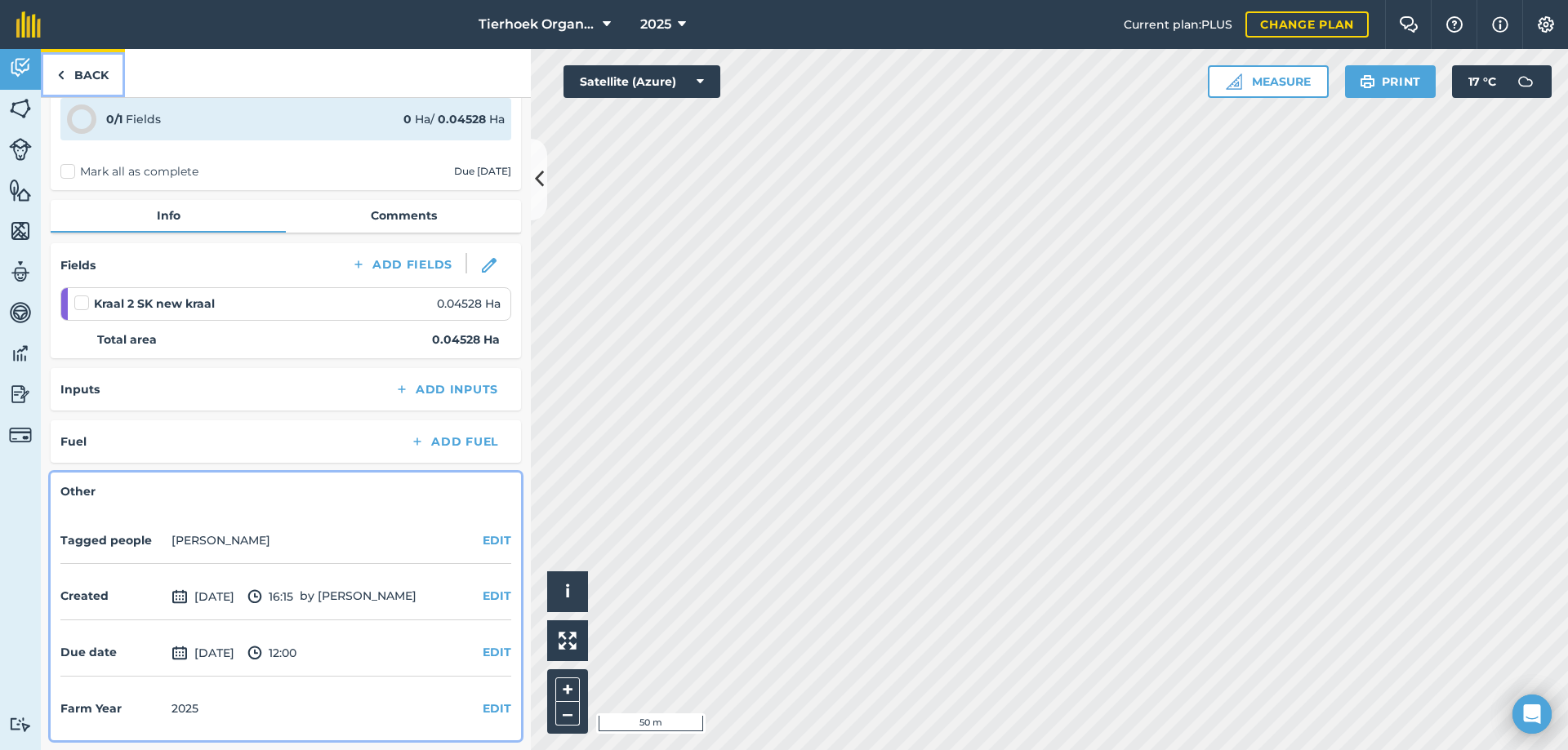
click at [105, 76] on link "Back" at bounding box center [83, 74] width 84 height 49
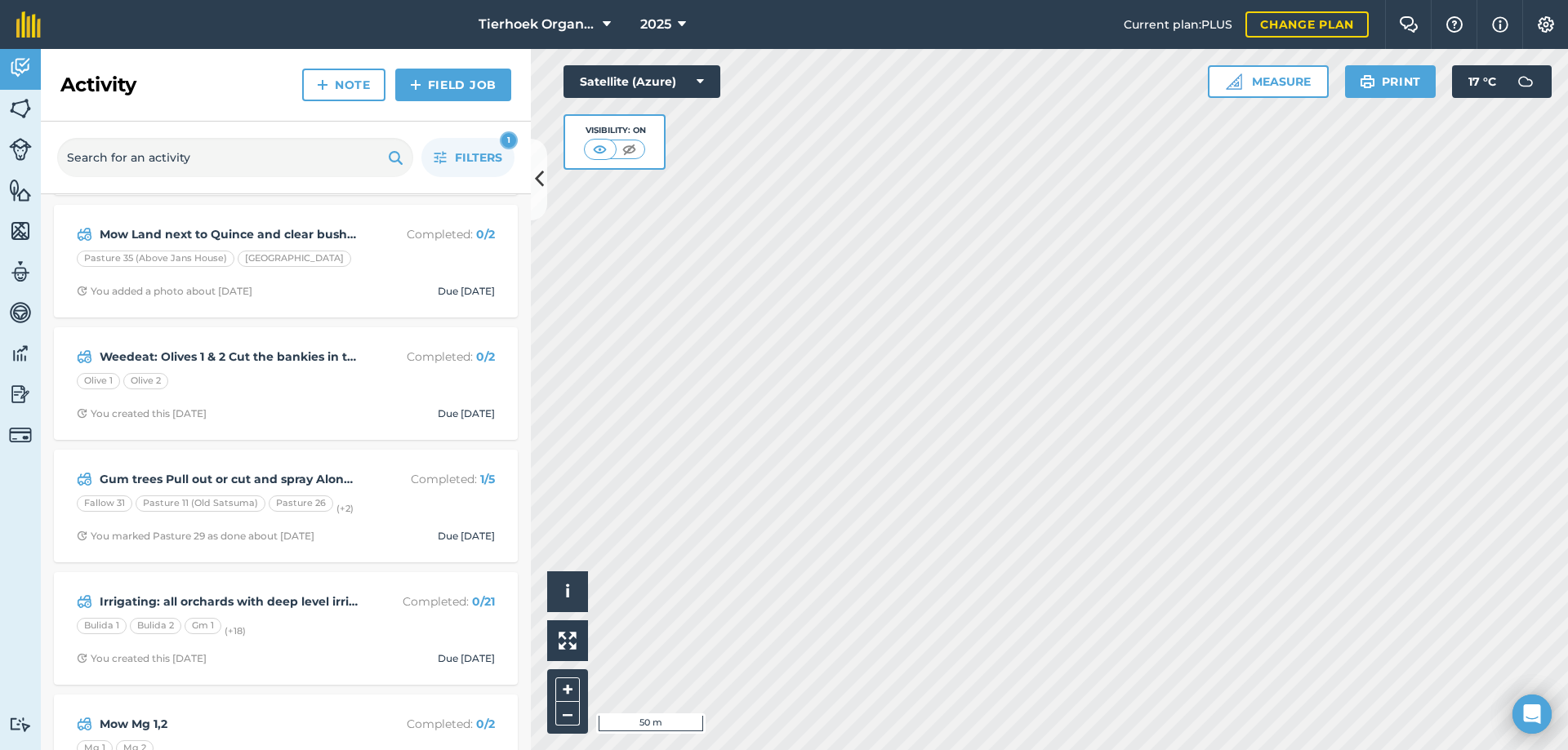
scroll to position [245, 0]
